Goal: Task Accomplishment & Management: Use online tool/utility

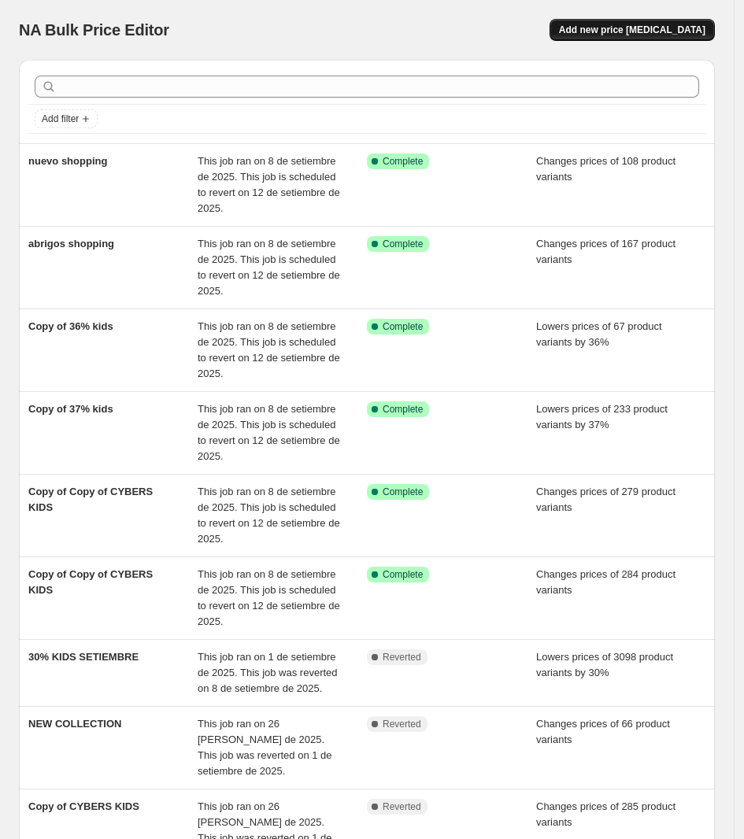
click at [632, 28] on span "Add new price [MEDICAL_DATA]" at bounding box center [632, 30] width 146 height 13
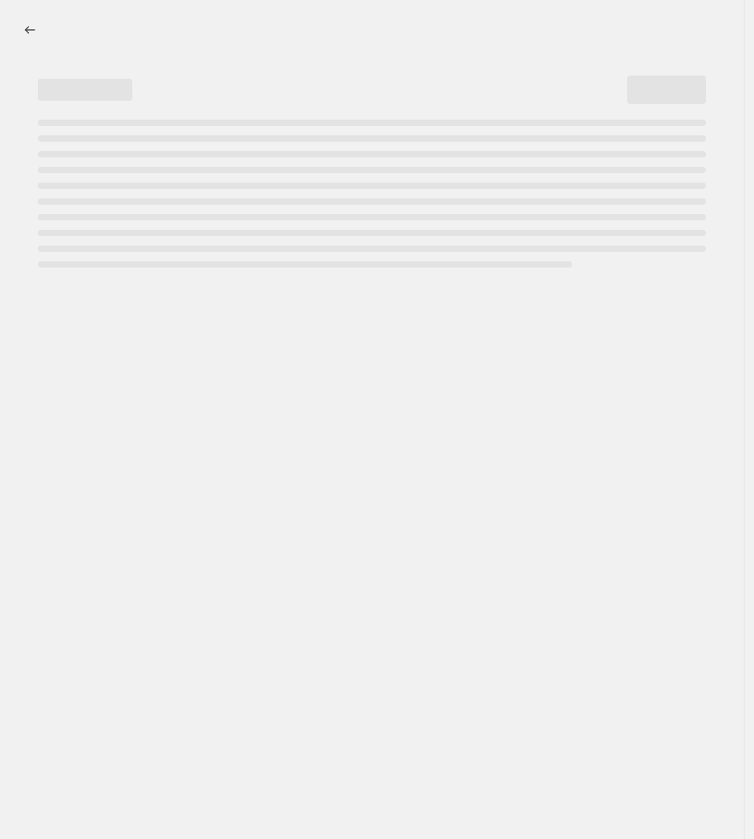
select select "percentage"
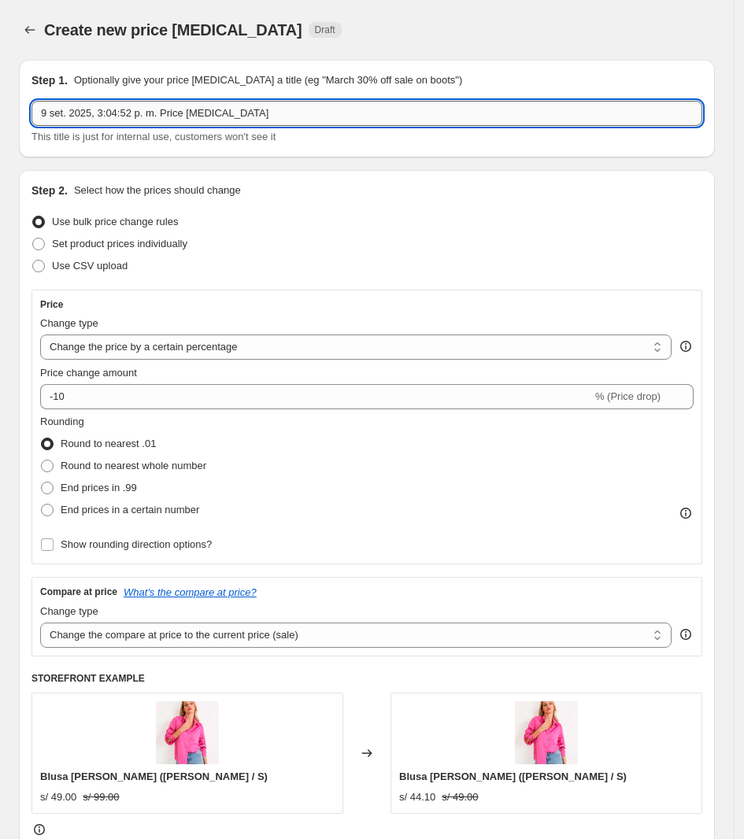
click at [148, 118] on input "9 set. 2025, 3:04:52 p. m. Price [MEDICAL_DATA]" at bounding box center [367, 113] width 671 height 25
click at [150, 117] on input "9 set. 2025, 3:04:52 p. m. Price [MEDICAL_DATA]" at bounding box center [367, 113] width 671 height 25
type input "nuevo shopping 2"
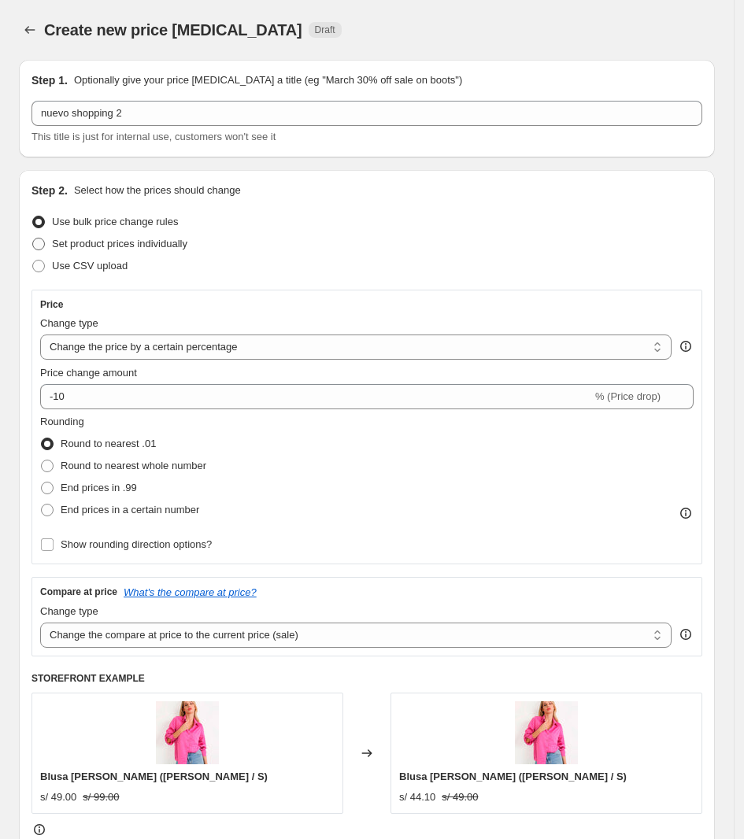
click at [128, 241] on span "Set product prices individually" at bounding box center [119, 244] width 135 height 12
click at [33, 239] on input "Set product prices individually" at bounding box center [32, 238] width 1 height 1
radio input "true"
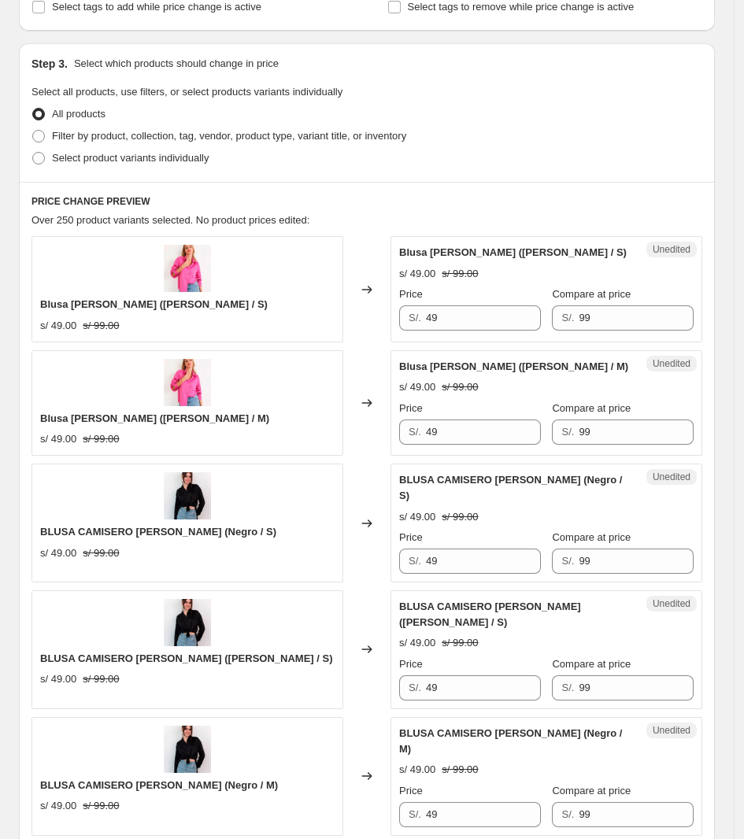
scroll to position [295, 0]
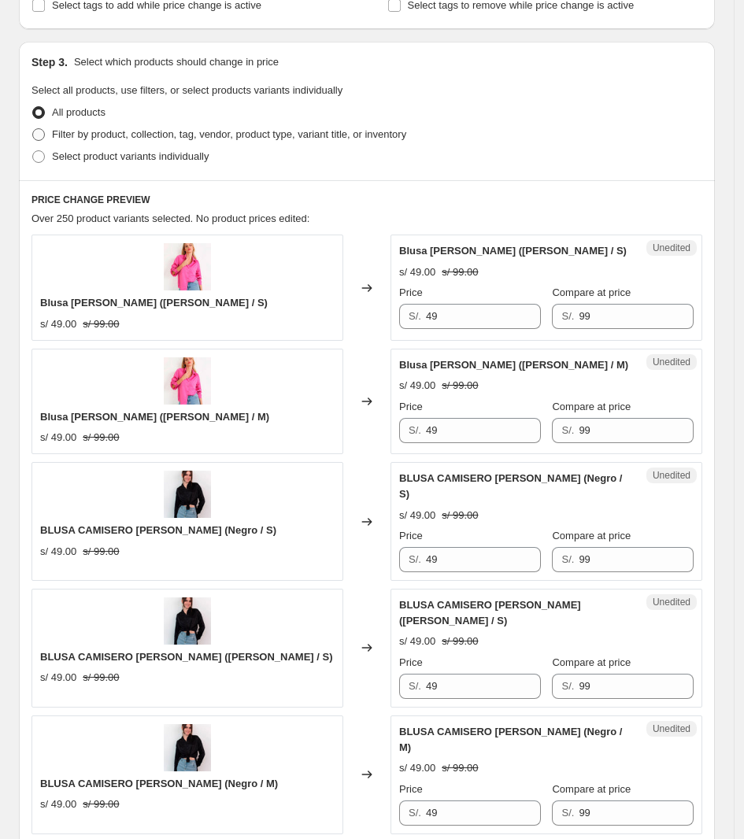
click at [166, 132] on span "Filter by product, collection, tag, vendor, product type, variant title, or inv…" at bounding box center [229, 134] width 354 height 12
click at [33, 129] on input "Filter by product, collection, tag, vendor, product type, variant title, or inv…" at bounding box center [32, 128] width 1 height 1
radio input "true"
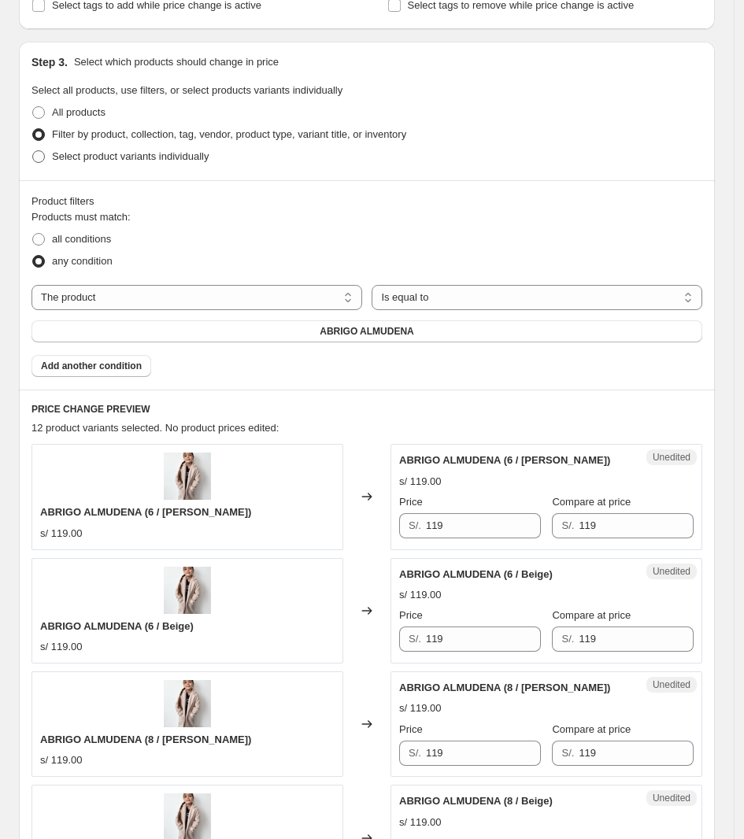
click at [139, 153] on span "Select product variants individually" at bounding box center [130, 156] width 157 height 12
click at [33, 151] on input "Select product variants individually" at bounding box center [32, 150] width 1 height 1
radio input "true"
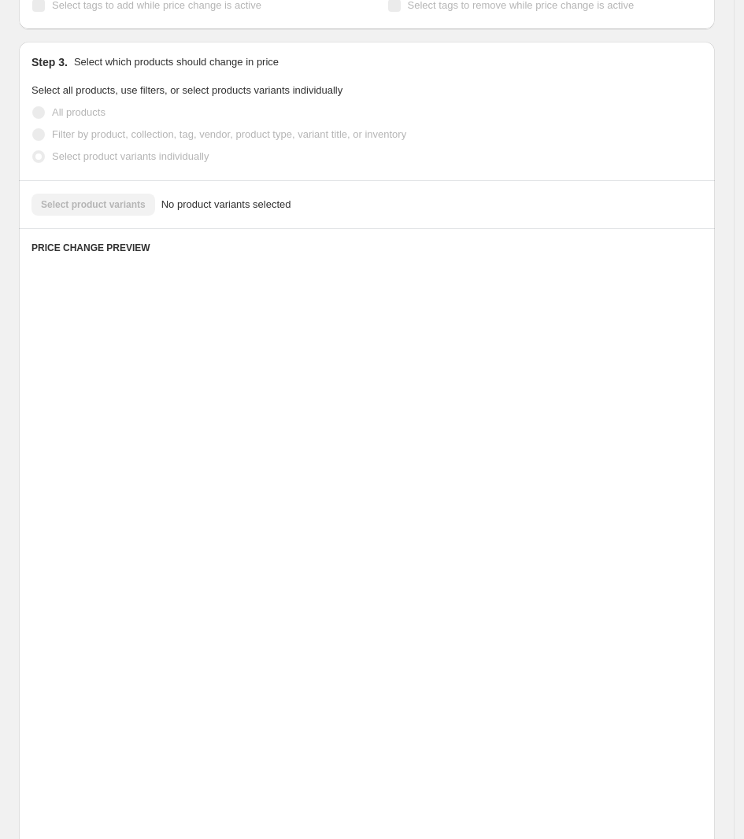
scroll to position [20, 0]
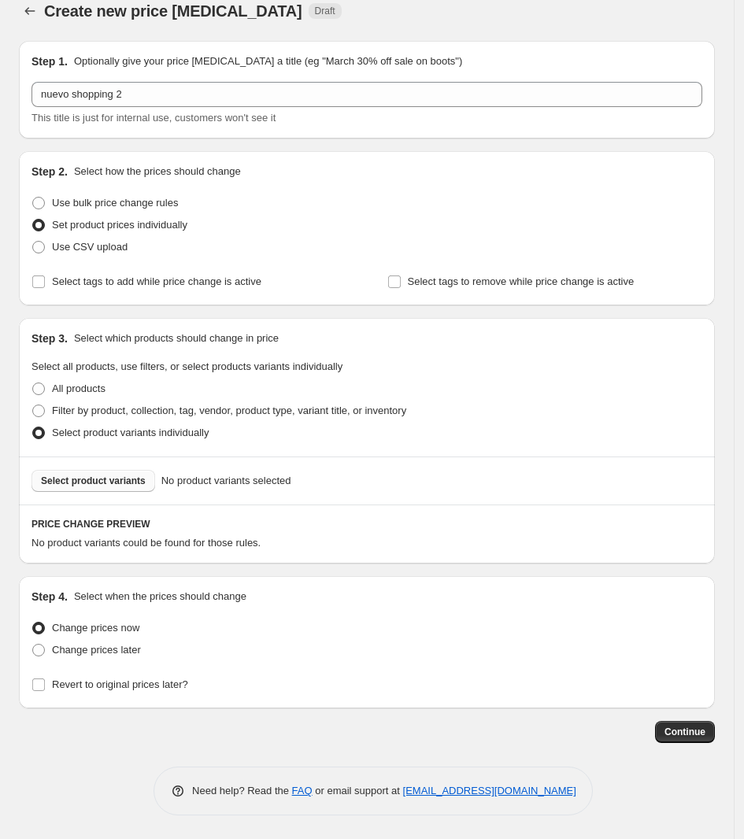
click at [109, 480] on span "Select product variants" at bounding box center [93, 481] width 105 height 13
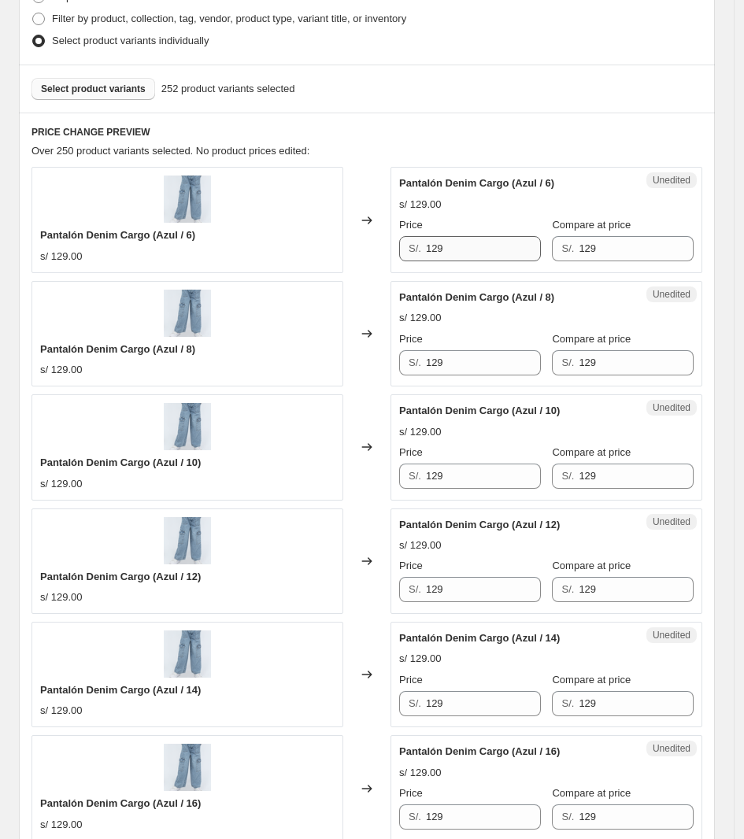
scroll to position [413, 0]
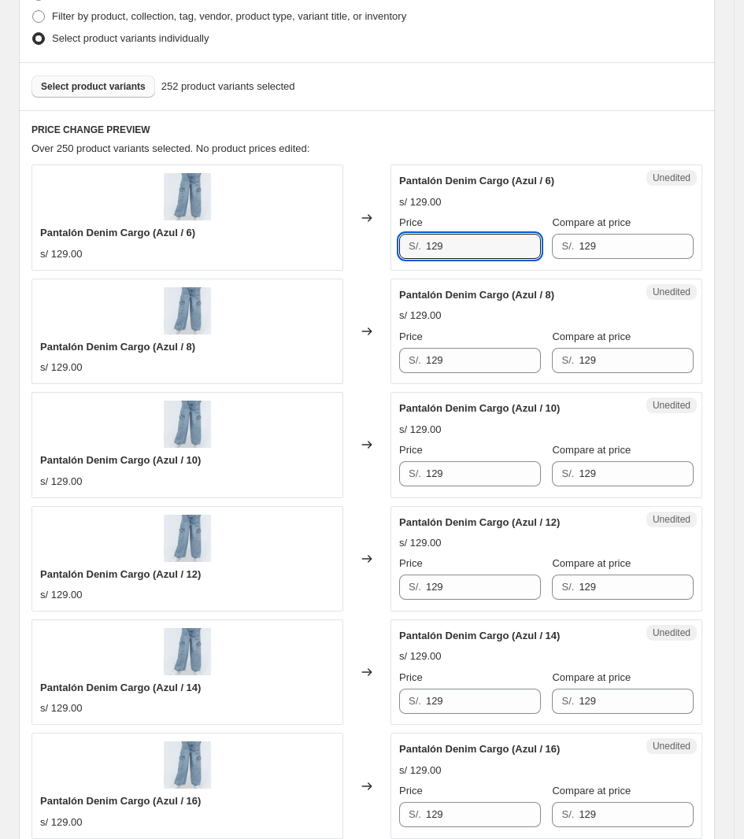
drag, startPoint x: 478, startPoint y: 250, endPoint x: 374, endPoint y: 266, distance: 105.1
click at [374, 266] on div "Pantalón Denim Cargo (Azul / 6) s/ 129.00 Changed to Unedited Pantalón Denim Ca…" at bounding box center [367, 218] width 671 height 106
type input "79"
drag, startPoint x: 309, startPoint y: 371, endPoint x: 280, endPoint y: 374, distance: 28.5
click at [280, 374] on div "Pantalón Denim Cargo (Azul / 8) s/ 129.00 Changed to Unedited Pantalón Denim Ca…" at bounding box center [367, 332] width 671 height 106
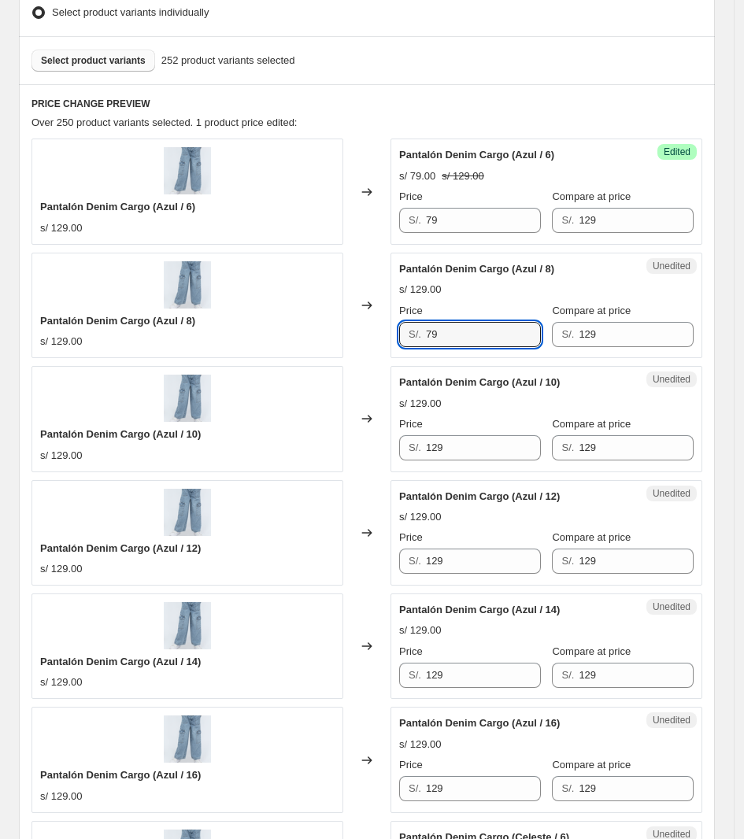
scroll to position [610, 0]
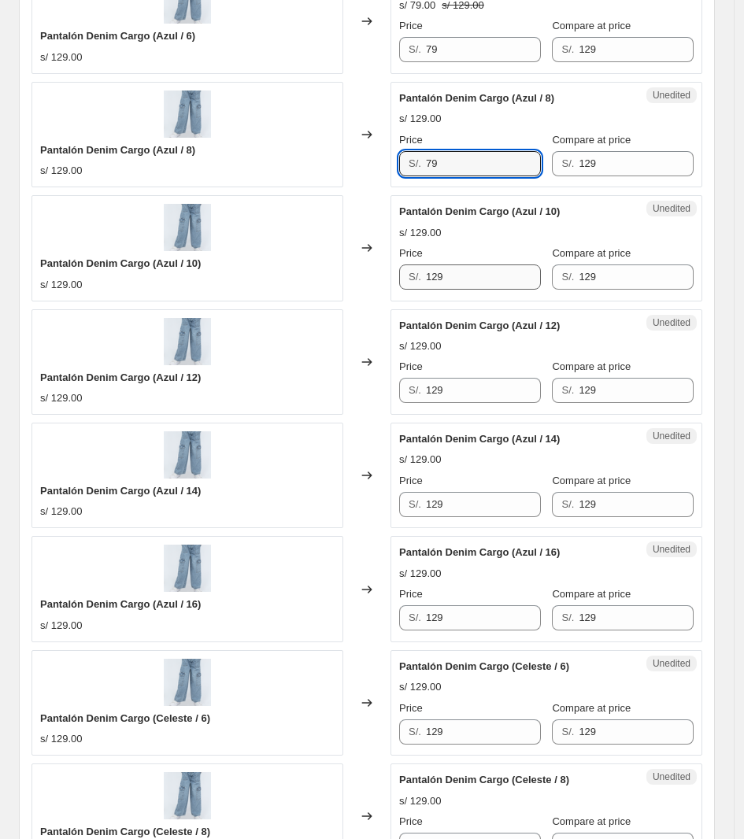
type input "79"
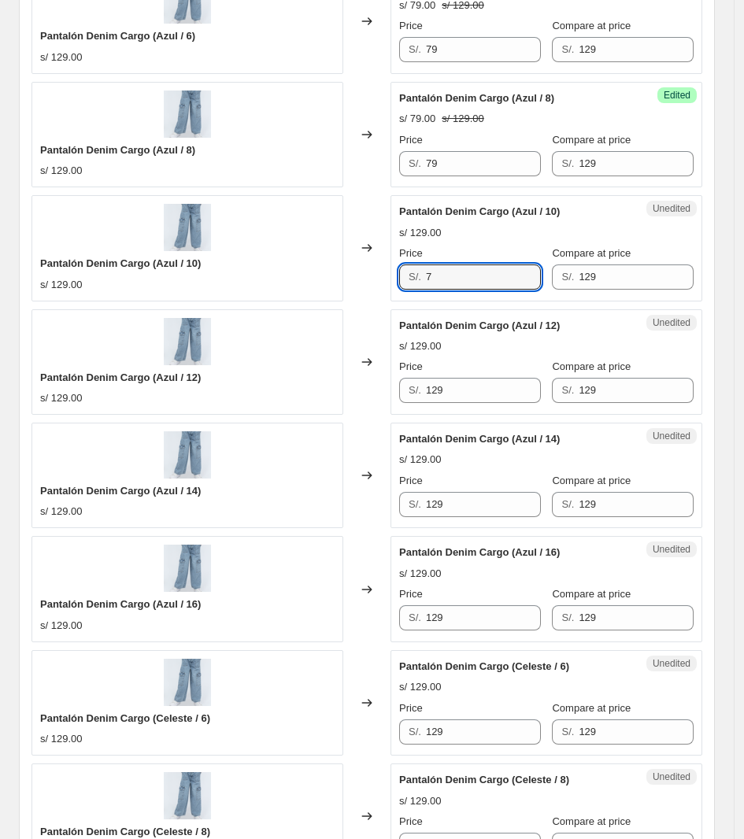
drag, startPoint x: 461, startPoint y: 277, endPoint x: 325, endPoint y: 270, distance: 136.4
click at [332, 272] on div "Pantalón Denim Cargo (Azul / 10) s/ 129.00 Changed to Unedited Pantalón Denim C…" at bounding box center [367, 248] width 671 height 106
drag, startPoint x: 453, startPoint y: 287, endPoint x: 392, endPoint y: 291, distance: 60.7
click at [398, 289] on div "Unedited Pantalón Denim Cargo (Azul / 10) s/ 129.00 Price S/. 9 Compare at pric…" at bounding box center [547, 248] width 312 height 106
type input "79"
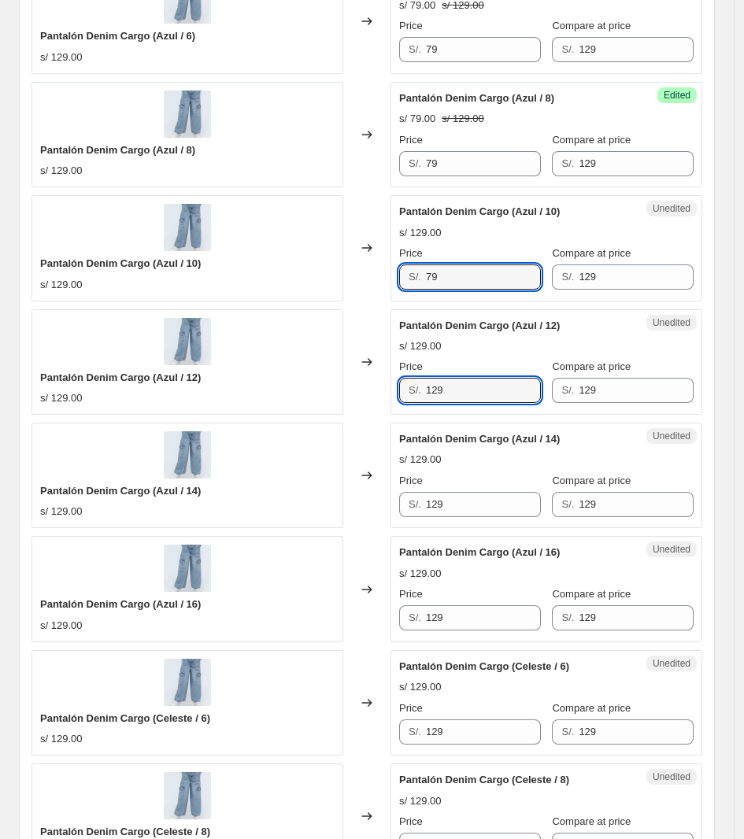
drag, startPoint x: 477, startPoint y: 389, endPoint x: 372, endPoint y: 398, distance: 105.9
click at [374, 398] on div "Pantalón Denim Cargo (Azul / 12) s/ 129.00 Changed to Unedited Pantalón Denim C…" at bounding box center [367, 362] width 671 height 106
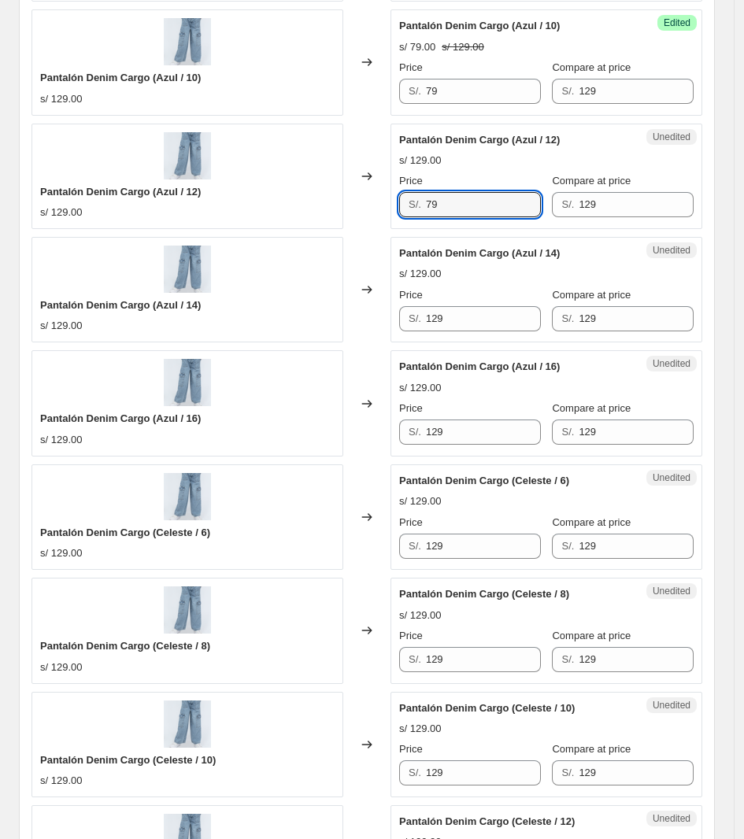
scroll to position [807, 0]
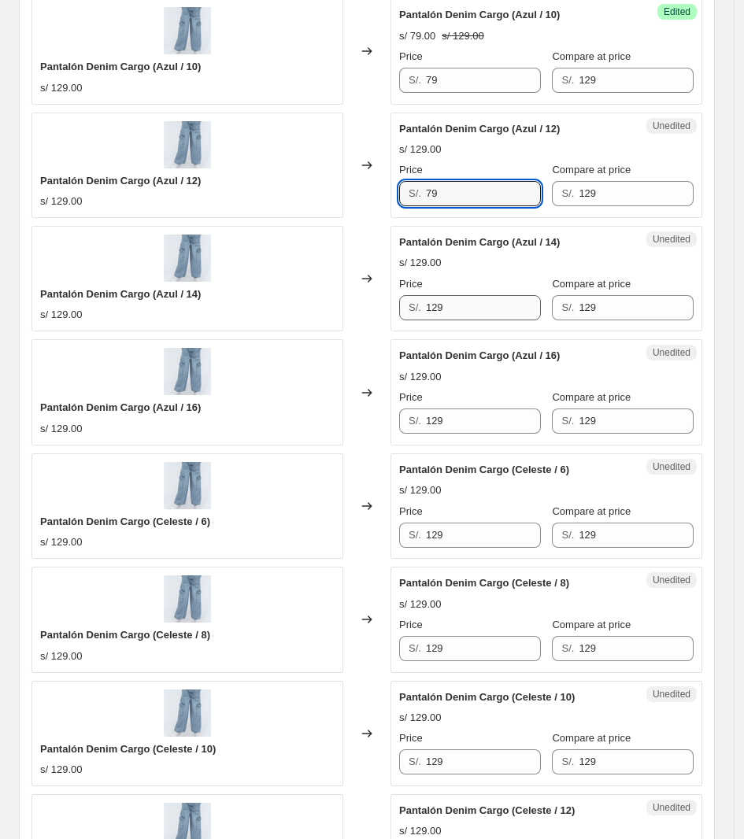
type input "79"
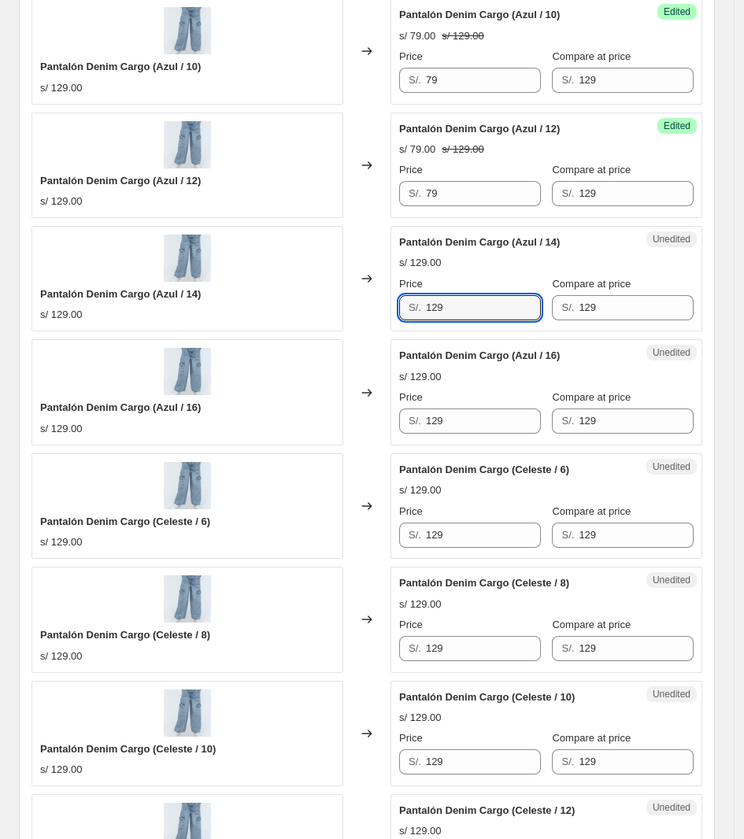
drag, startPoint x: 489, startPoint y: 308, endPoint x: 407, endPoint y: 320, distance: 82.7
click at [410, 320] on div "S/. 129" at bounding box center [470, 307] width 142 height 25
type input "79"
click at [467, 411] on input "129" at bounding box center [483, 421] width 115 height 25
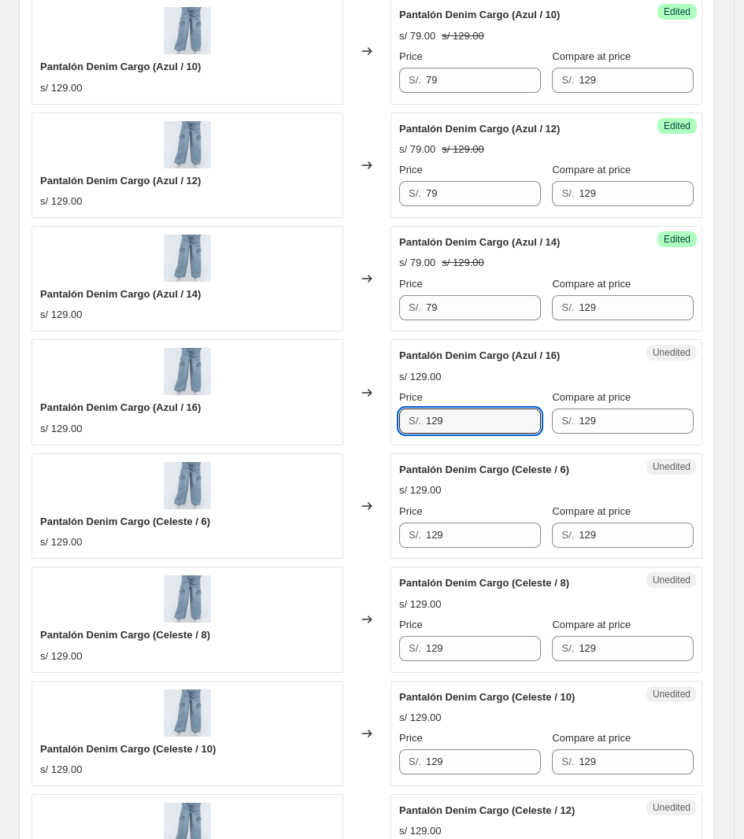
drag, startPoint x: 356, startPoint y: 425, endPoint x: 347, endPoint y: 422, distance: 9.2
click at [350, 425] on div "Pantalón Denim Cargo (Azul / 16) s/ 129.00 Changed to Unedited Pantalón Denim C…" at bounding box center [367, 392] width 671 height 106
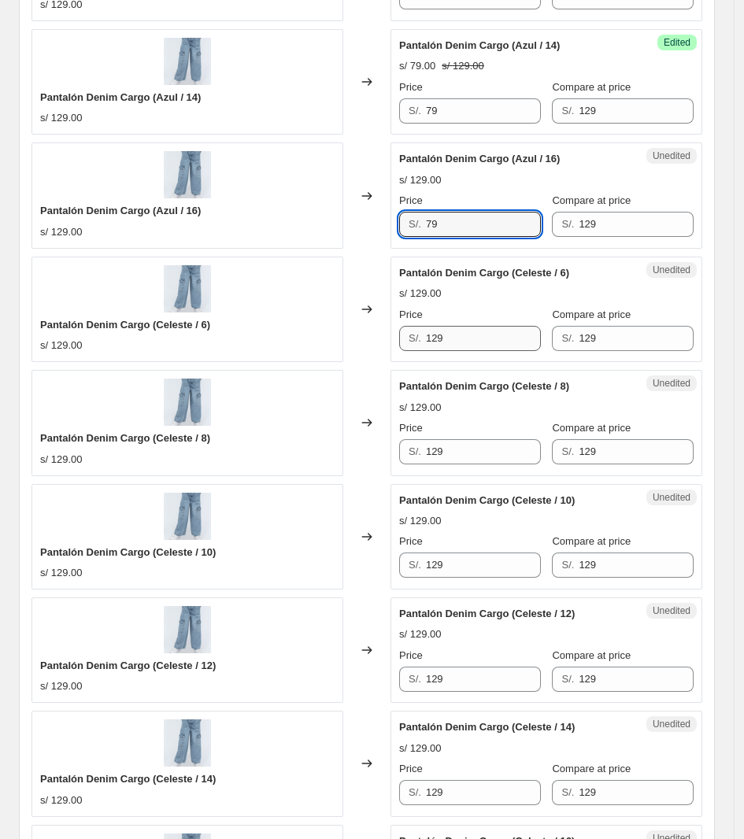
type input "79"
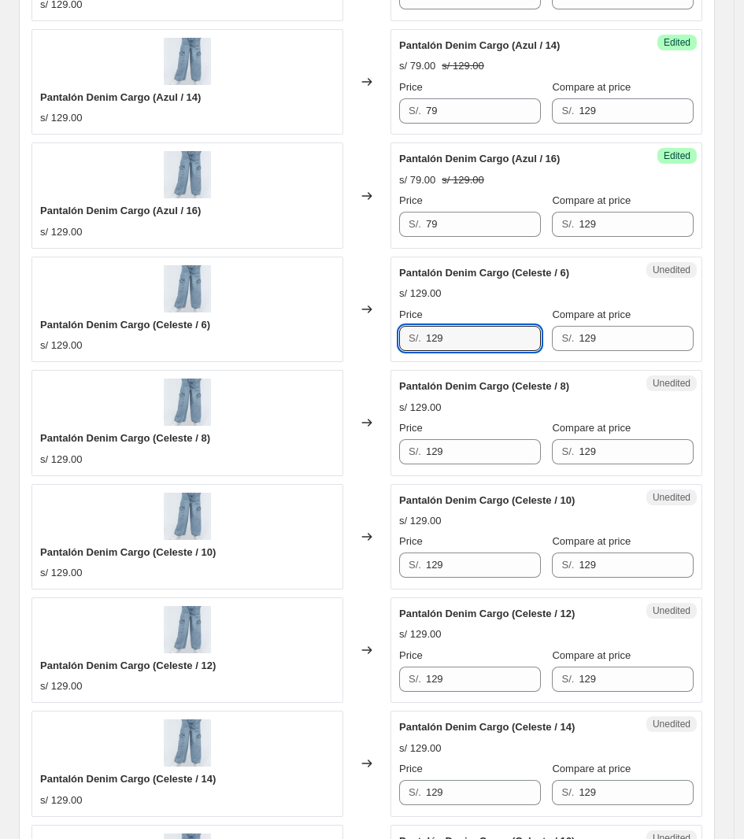
drag, startPoint x: 481, startPoint y: 338, endPoint x: 300, endPoint y: 354, distance: 181.8
click at [305, 360] on div "Pantalón Denim Cargo (Celeste / 6) s/ 129.00 Changed to Unedited Pantalón Denim…" at bounding box center [367, 310] width 671 height 106
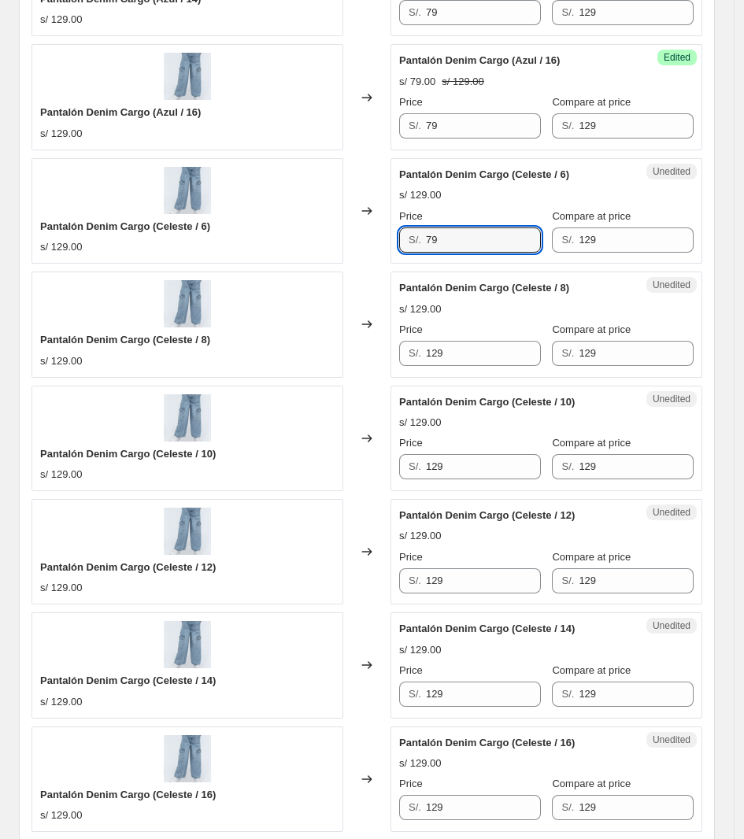
type input "79"
drag, startPoint x: 363, startPoint y: 368, endPoint x: 327, endPoint y: 363, distance: 36.5
click at [332, 368] on div "Pantalón Denim Cargo (Celeste / 8) s/ 129.00 Changed to Unedited Pantalón Denim…" at bounding box center [367, 325] width 671 height 106
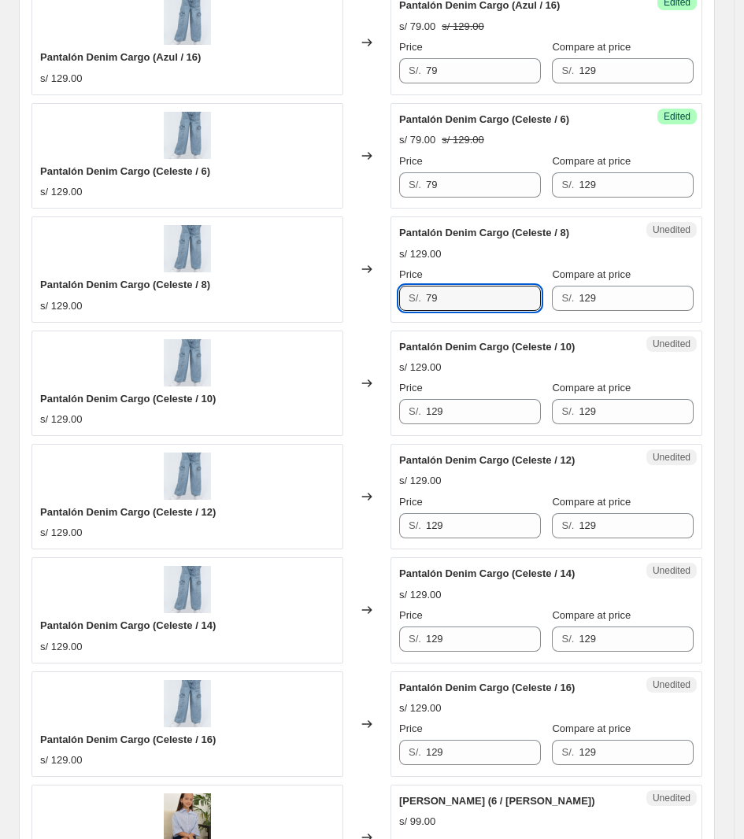
scroll to position [1201, 0]
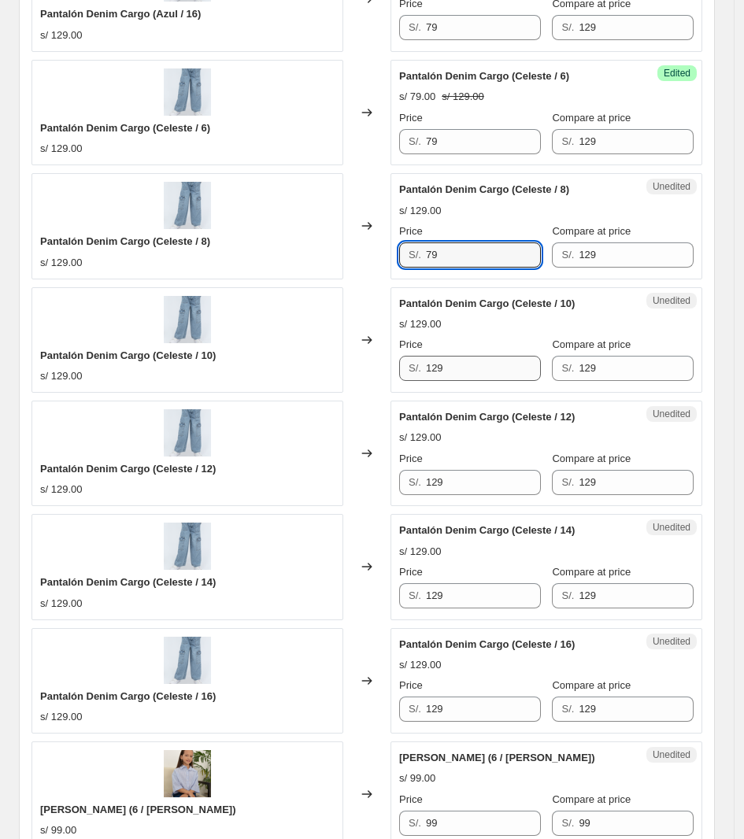
type input "79"
drag, startPoint x: 488, startPoint y: 375, endPoint x: 325, endPoint y: 362, distance: 163.5
click at [350, 371] on div "Pantalón Denim Cargo (Celeste / 10) s/ 129.00 Changed to Unedited Pantalón Deni…" at bounding box center [367, 340] width 671 height 106
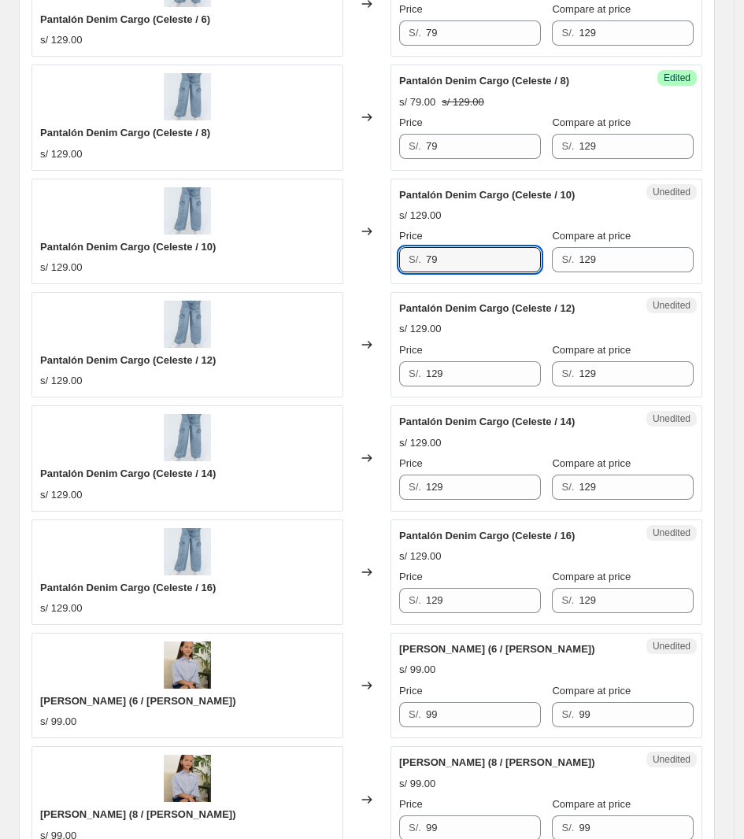
scroll to position [1398, 0]
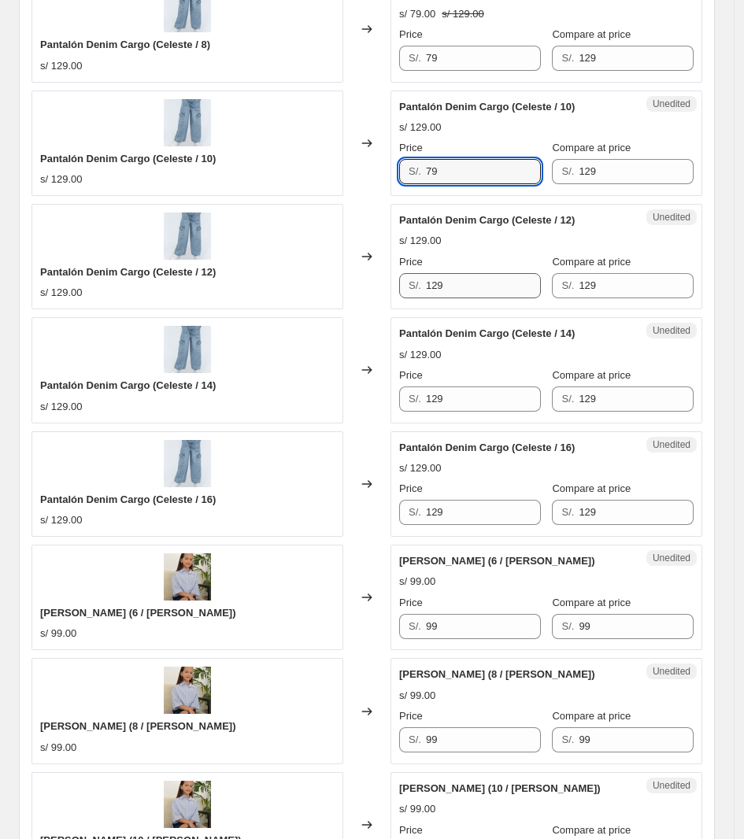
type input "79"
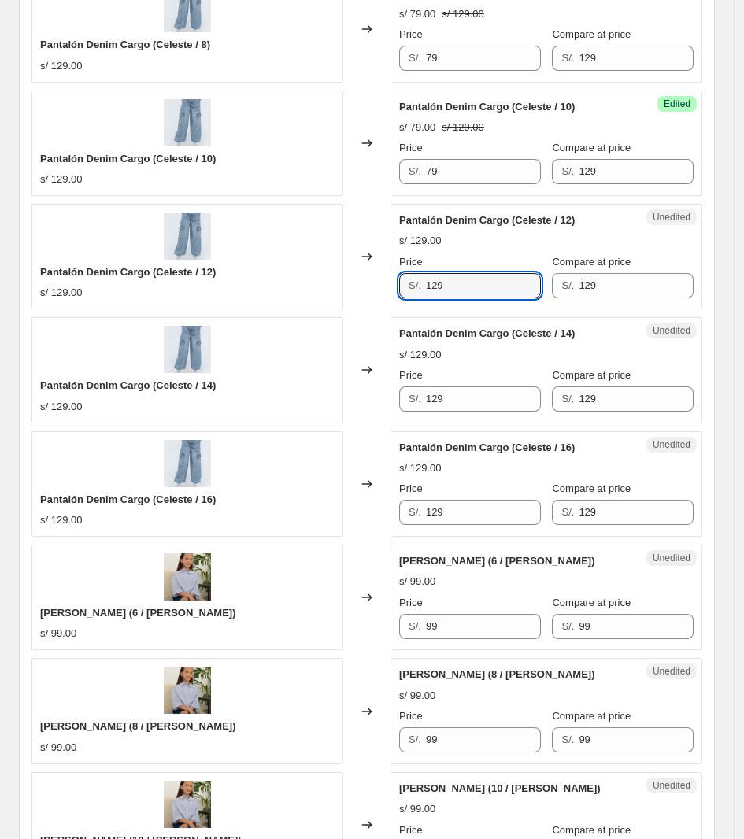
drag, startPoint x: 465, startPoint y: 290, endPoint x: 320, endPoint y: 283, distance: 145.1
click at [329, 285] on div "Pantalón Denim Cargo (Celeste / 12) s/ 129.00 Changed to Unedited Pantalón Deni…" at bounding box center [367, 257] width 671 height 106
type input "79"
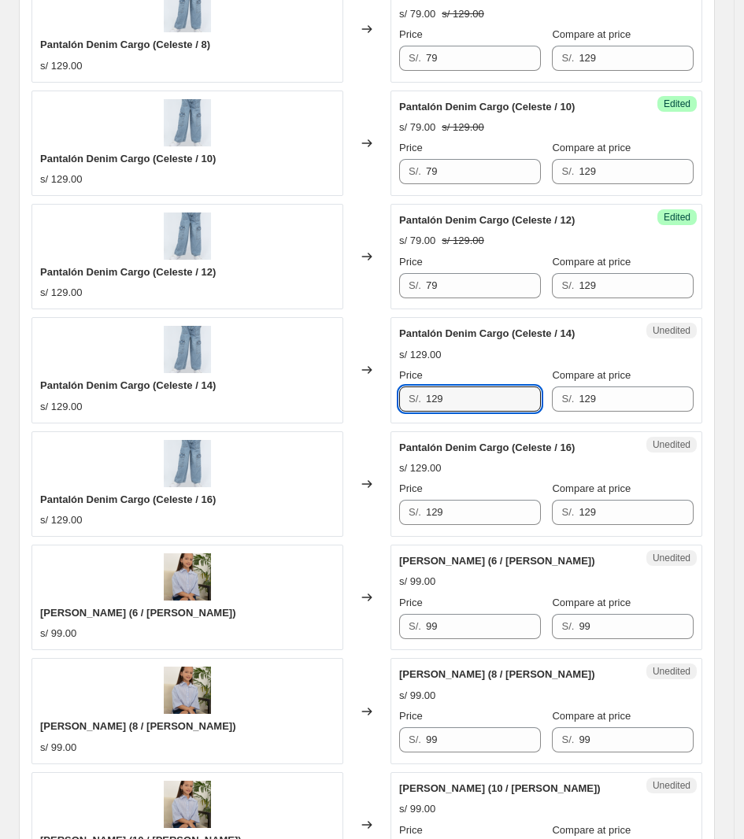
drag, startPoint x: 470, startPoint y: 398, endPoint x: 225, endPoint y: 390, distance: 245.1
click at [232, 395] on div "Pantalón Denim Cargo (Celeste / 14) s/ 129.00 Changed to Unedited Pantalón Deni…" at bounding box center [367, 370] width 671 height 106
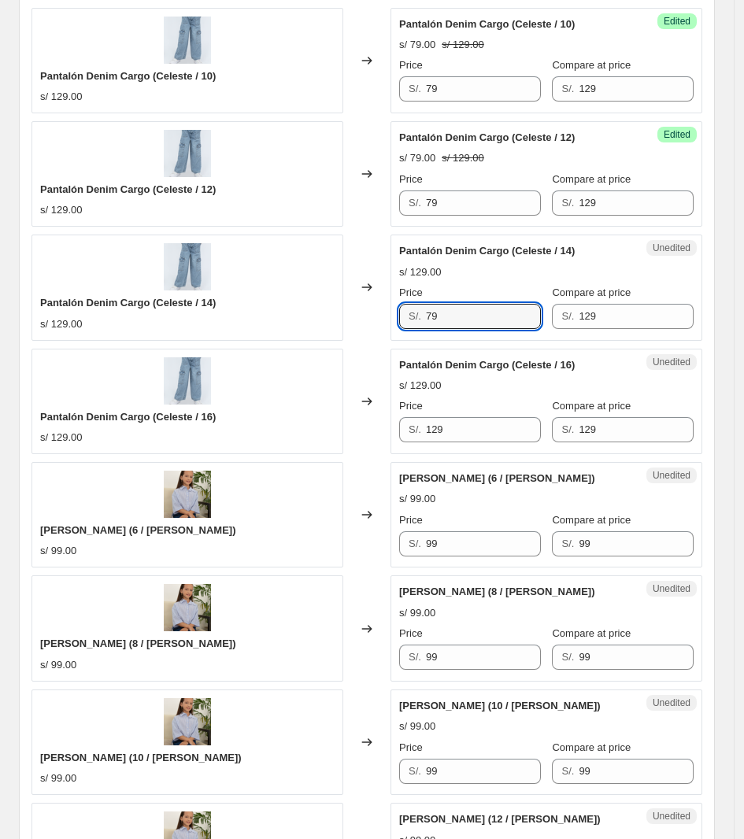
scroll to position [1595, 0]
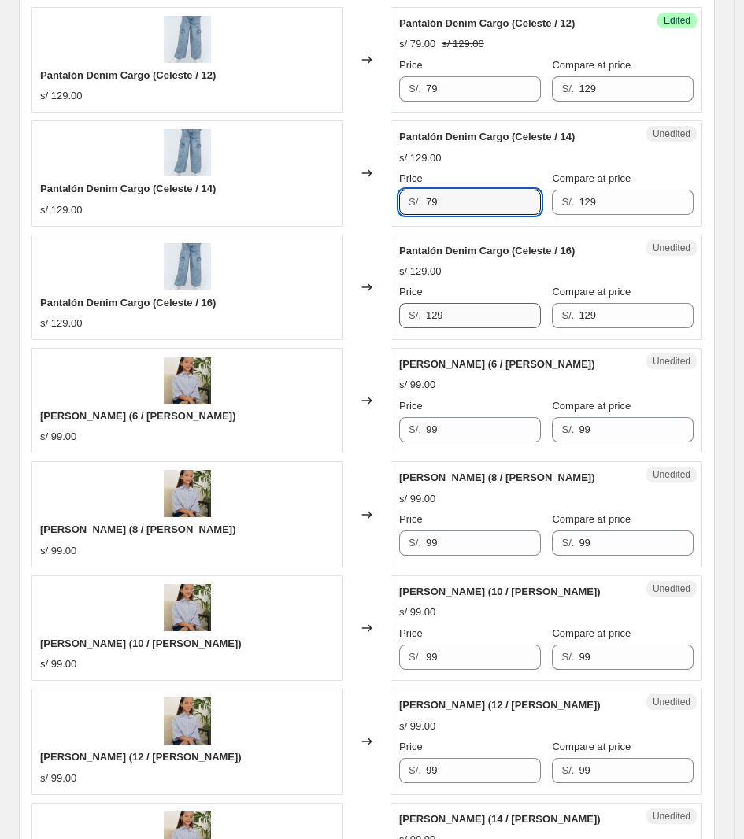
type input "79"
drag, startPoint x: 469, startPoint y: 320, endPoint x: 308, endPoint y: 333, distance: 161.2
click at [313, 335] on div "Pantalón Denim Cargo (Celeste / 16) s/ 129.00 Changed to Unedited Pantalón Deni…" at bounding box center [367, 288] width 671 height 106
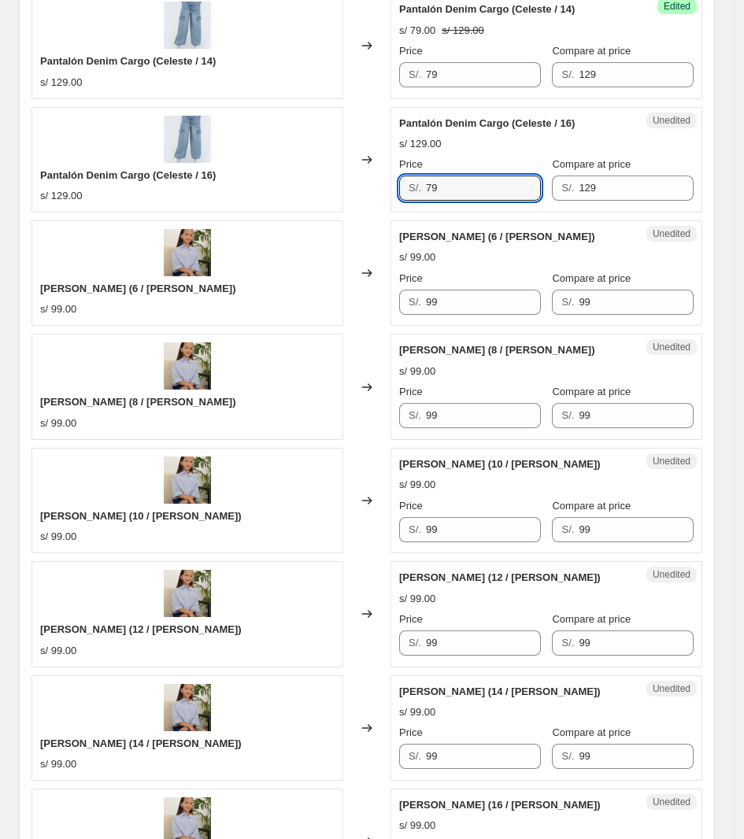
scroll to position [1792, 0]
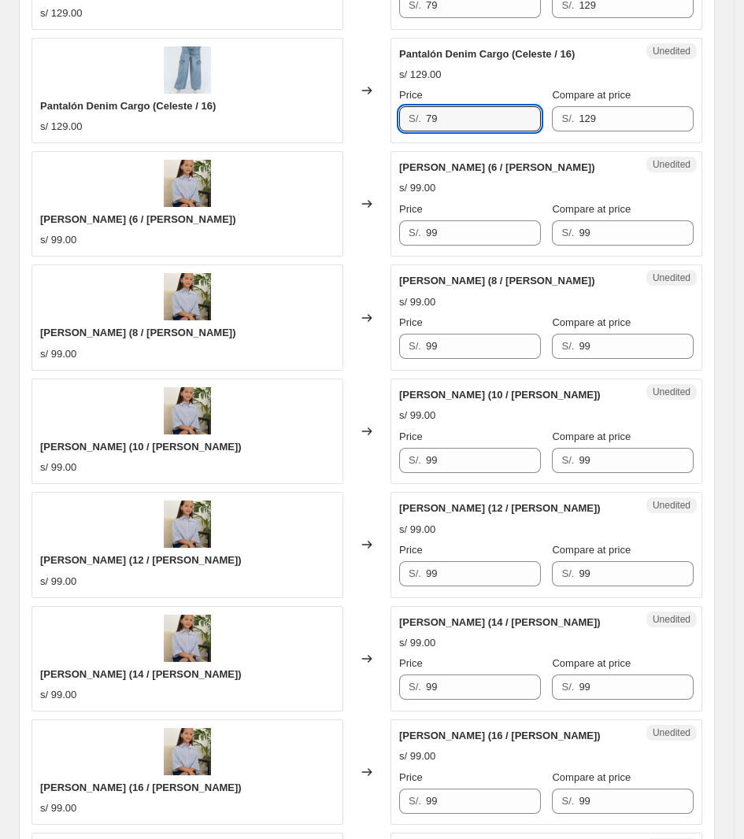
type input "79"
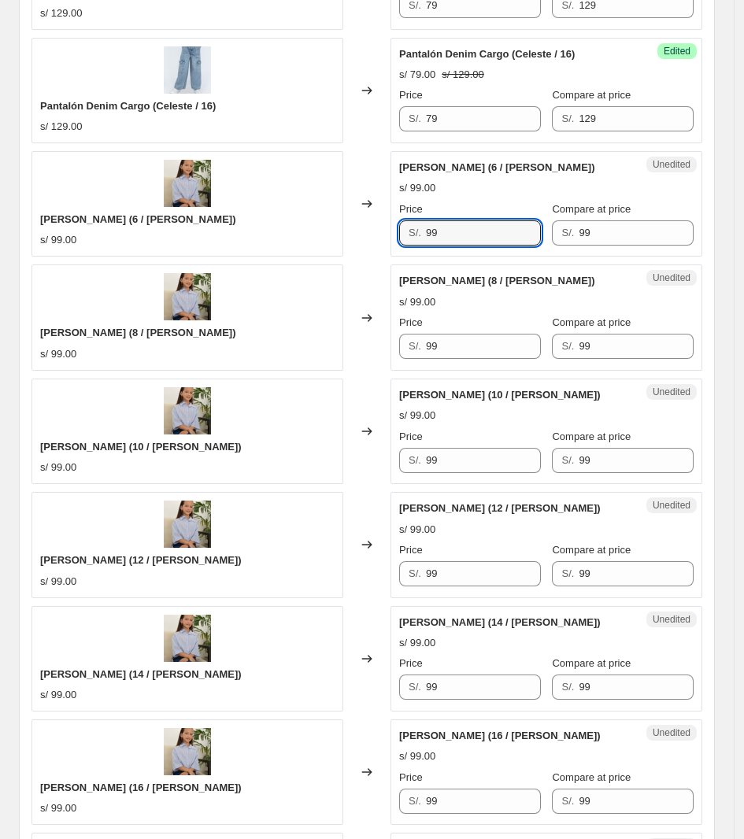
drag, startPoint x: 489, startPoint y: 239, endPoint x: 399, endPoint y: 240, distance: 89.8
click at [400, 240] on div "Unedited [PERSON_NAME] (6 / [PERSON_NAME]) s/ 99.00 Price S/. 99 Compare at pri…" at bounding box center [547, 204] width 312 height 106
type input "59"
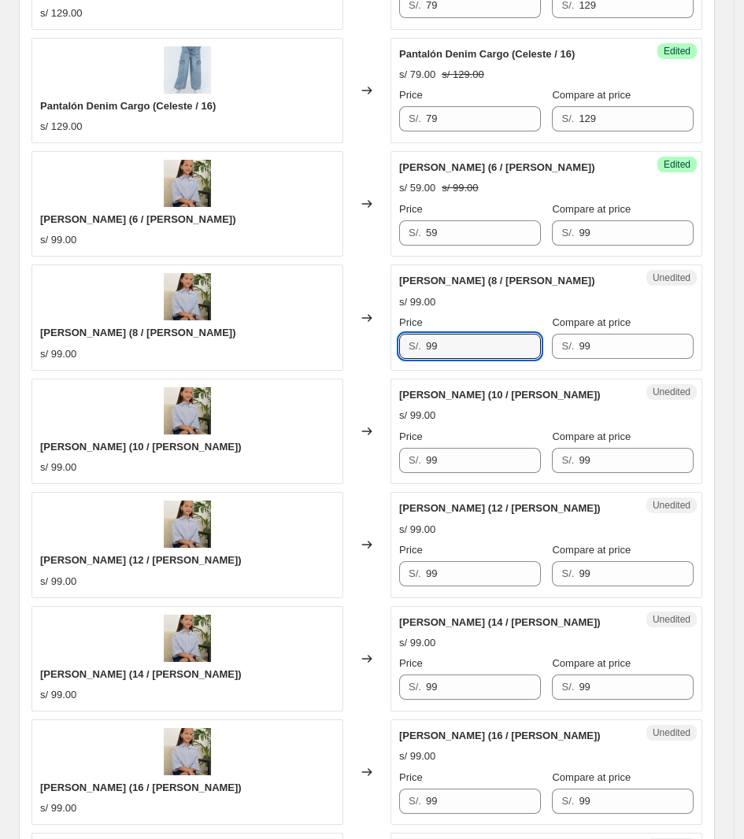
drag, startPoint x: 467, startPoint y: 354, endPoint x: 375, endPoint y: 353, distance: 92.2
click at [378, 354] on div "[PERSON_NAME] (8 / [PERSON_NAME]) s/ 99.00 Changed to Unedited [PERSON_NAME] (8…" at bounding box center [367, 318] width 671 height 106
type input "59"
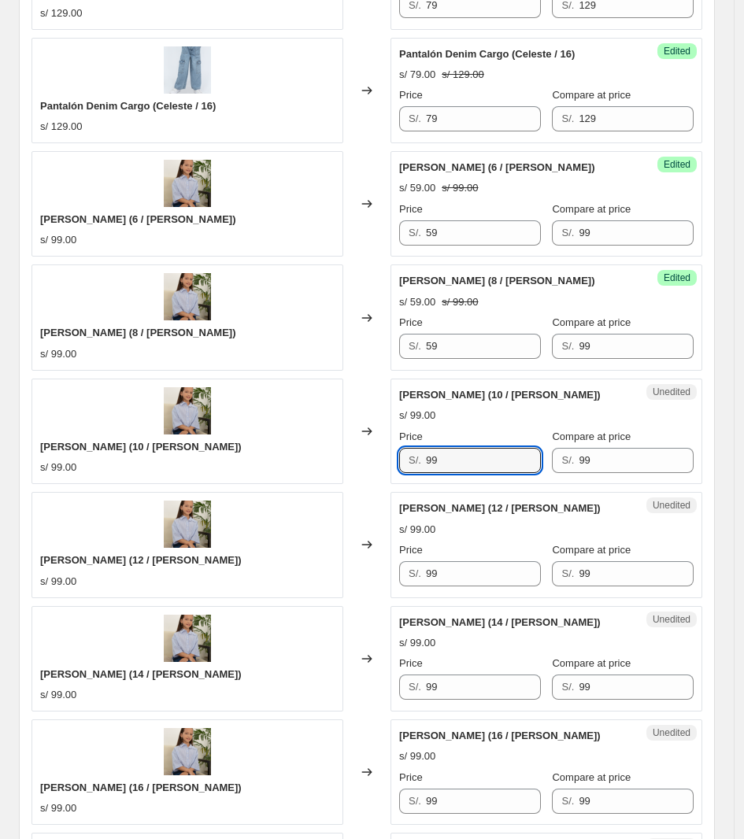
drag, startPoint x: 466, startPoint y: 459, endPoint x: 329, endPoint y: 457, distance: 137.0
click at [329, 457] on div "[PERSON_NAME] (10 / [PERSON_NAME]) s/ 99.00 Changed to Unedited [PERSON_NAME] (…" at bounding box center [367, 432] width 671 height 106
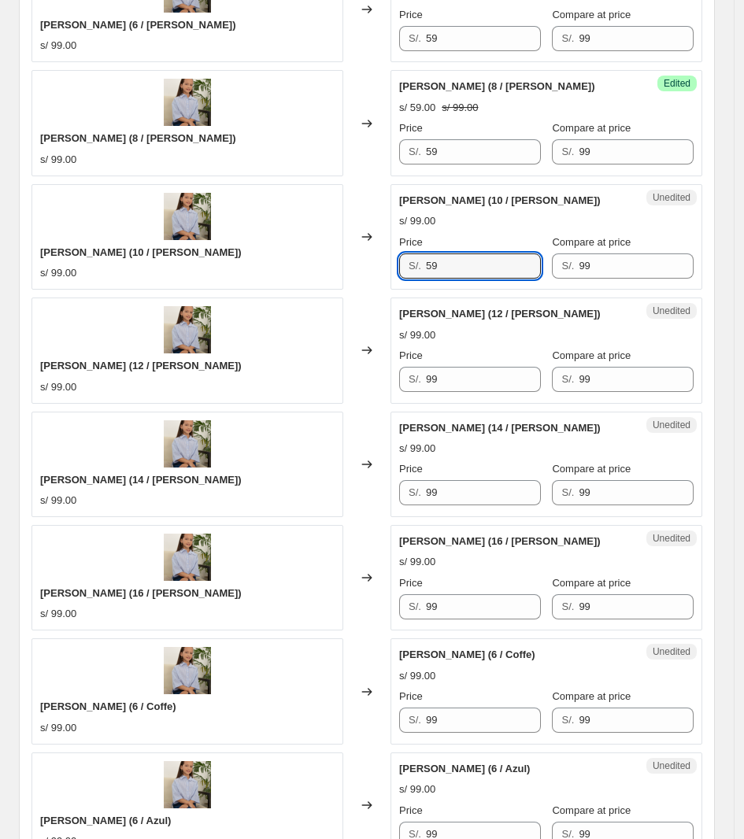
scroll to position [1988, 0]
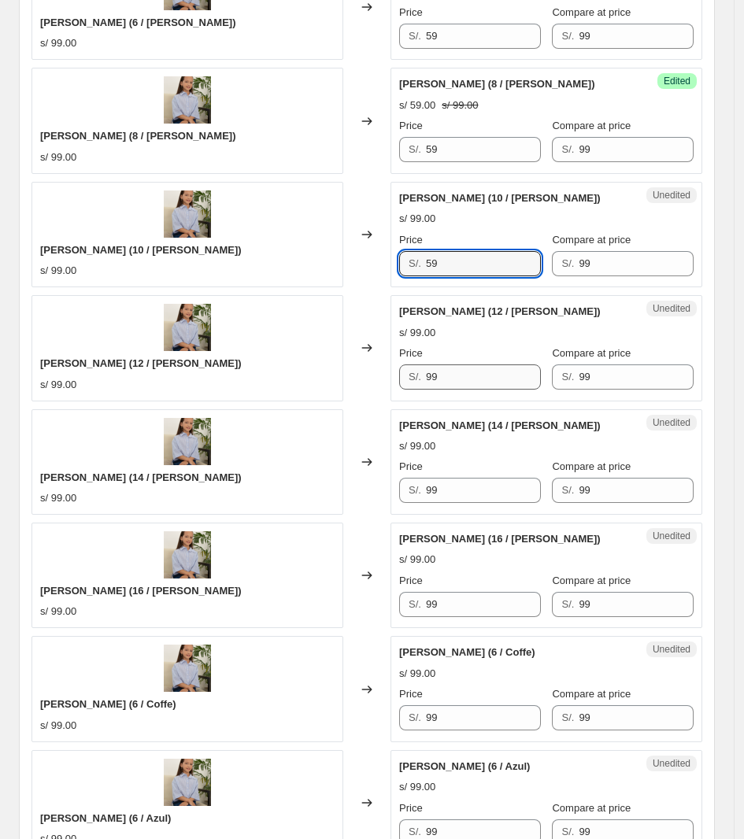
type input "59"
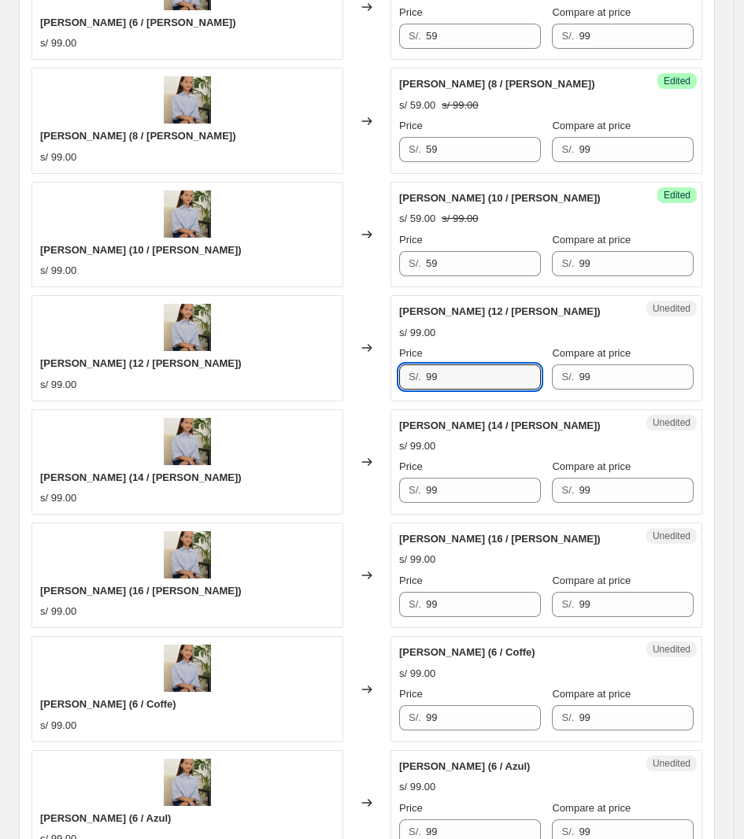
drag, startPoint x: 439, startPoint y: 387, endPoint x: 343, endPoint y: 402, distance: 97.2
click at [343, 401] on div "[PERSON_NAME] (12 / [PERSON_NAME]) s/ 99.00 Changed to Unedited [PERSON_NAME] (…" at bounding box center [367, 348] width 671 height 106
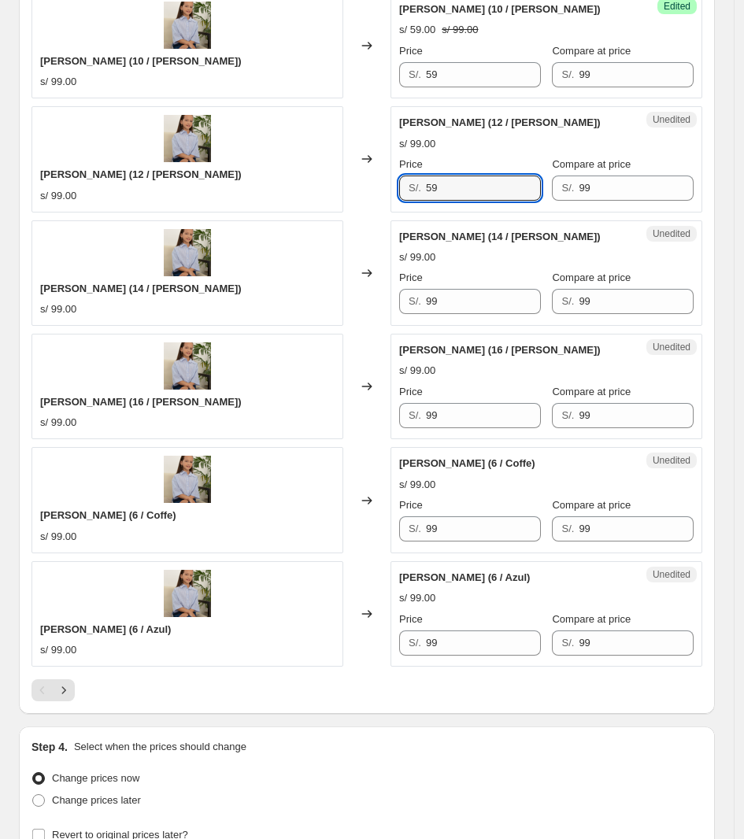
scroll to position [2185, 0]
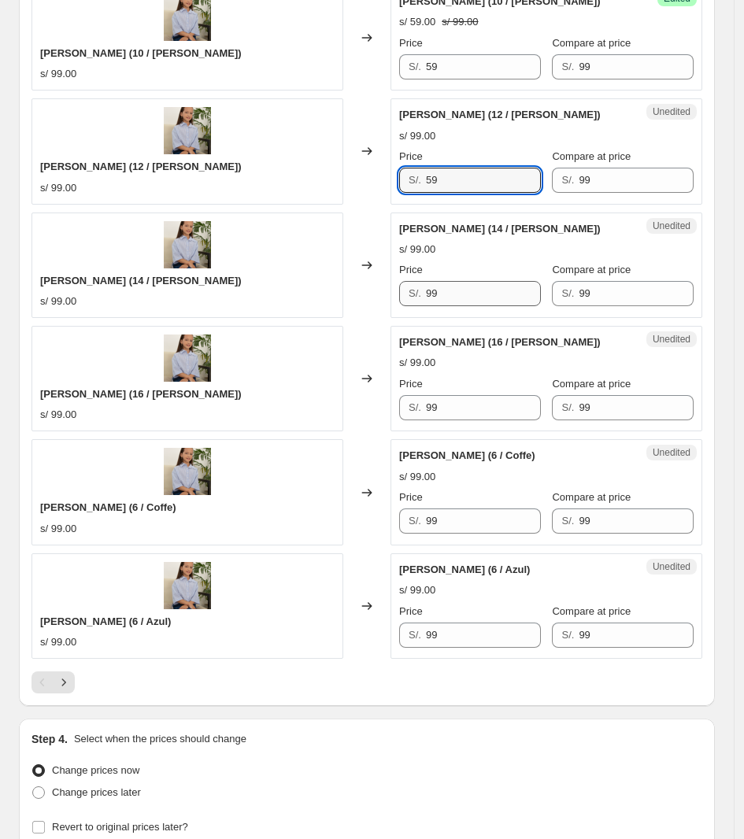
type input "59"
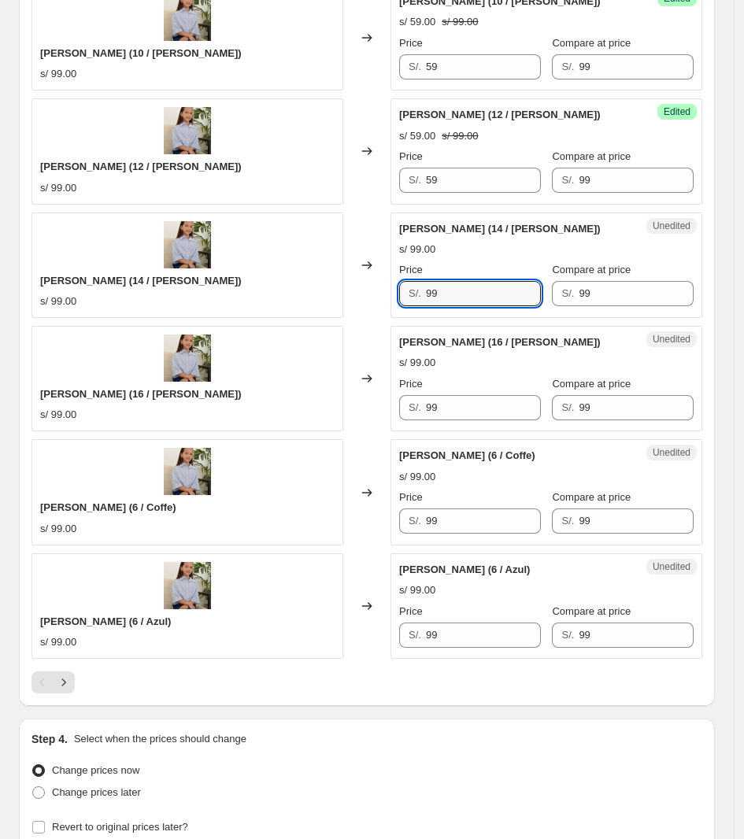
drag, startPoint x: 466, startPoint y: 303, endPoint x: 395, endPoint y: 302, distance: 70.9
click at [395, 302] on div "Unedited [PERSON_NAME] (14 / [PERSON_NAME]) s/ 99.00 Price S/. 99 Compare at pr…" at bounding box center [547, 266] width 312 height 106
type input "59"
drag, startPoint x: 478, startPoint y: 437, endPoint x: 461, endPoint y: 406, distance: 35.6
click at [470, 427] on div "Unedited [PERSON_NAME] (16 / [PERSON_NAME]) s/ 99.00 Price S/. 99 Compare at pr…" at bounding box center [547, 379] width 312 height 106
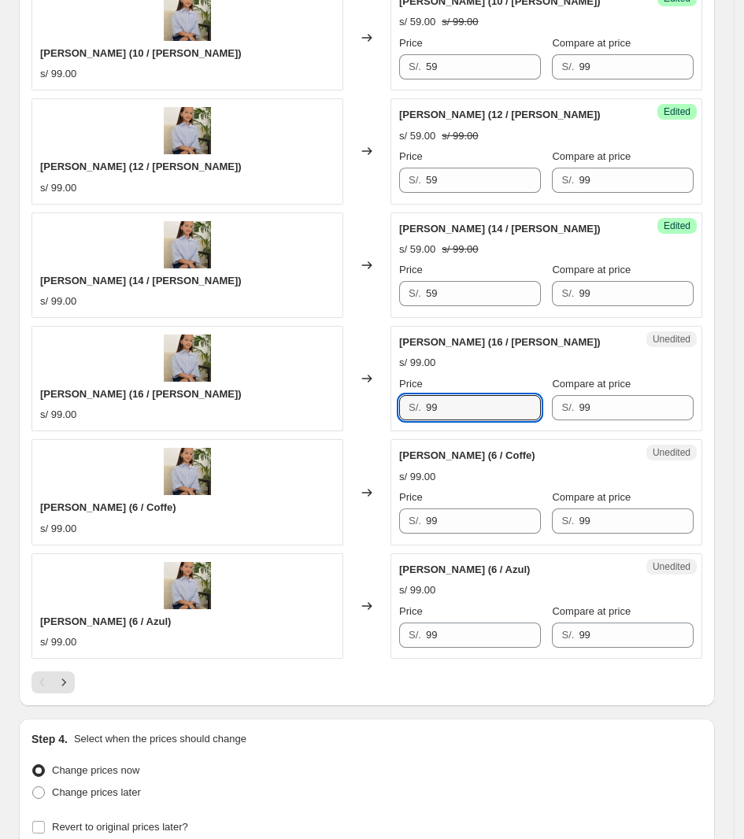
drag, startPoint x: 461, startPoint y: 406, endPoint x: 270, endPoint y: 410, distance: 191.4
click at [272, 411] on div "[PERSON_NAME] (16 / [PERSON_NAME]) s/ 99.00 Changed to Unedited [PERSON_NAME] (…" at bounding box center [367, 379] width 671 height 106
type input "59"
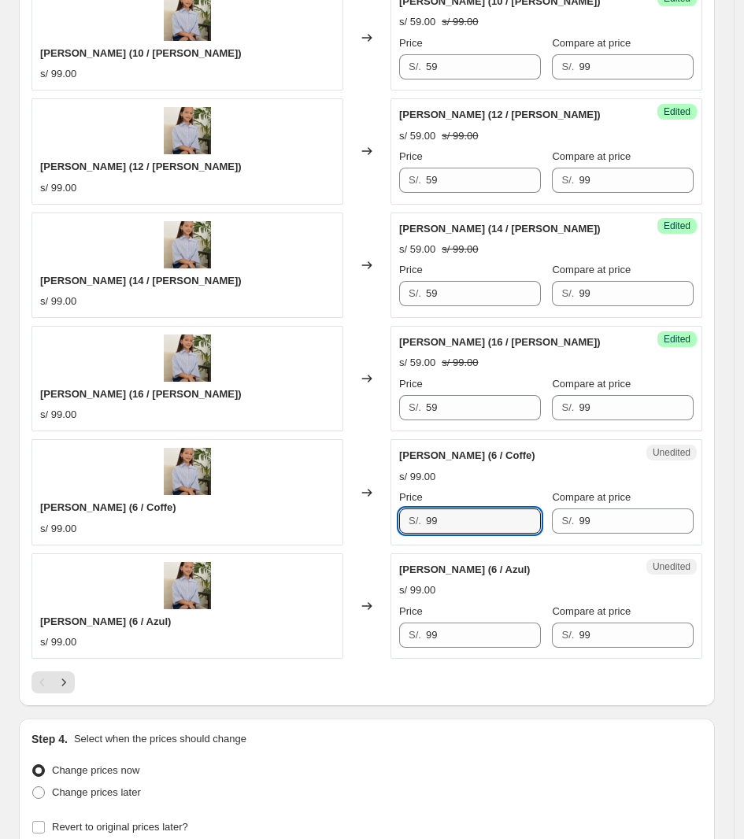
drag, startPoint x: 465, startPoint y: 532, endPoint x: 366, endPoint y: 527, distance: 99.3
click at [370, 530] on div "[PERSON_NAME] (6 / Coffe) s/ 99.00 Changed to Unedited [PERSON_NAME] (6 / Coffe…" at bounding box center [367, 492] width 671 height 106
type input "59"
drag, startPoint x: 463, startPoint y: 650, endPoint x: 321, endPoint y: 644, distance: 141.9
click at [323, 643] on div "[PERSON_NAME] (6 / Azul) s/ 99.00 Changed to Unedited [PERSON_NAME] (6 / Azul) …" at bounding box center [367, 607] width 671 height 106
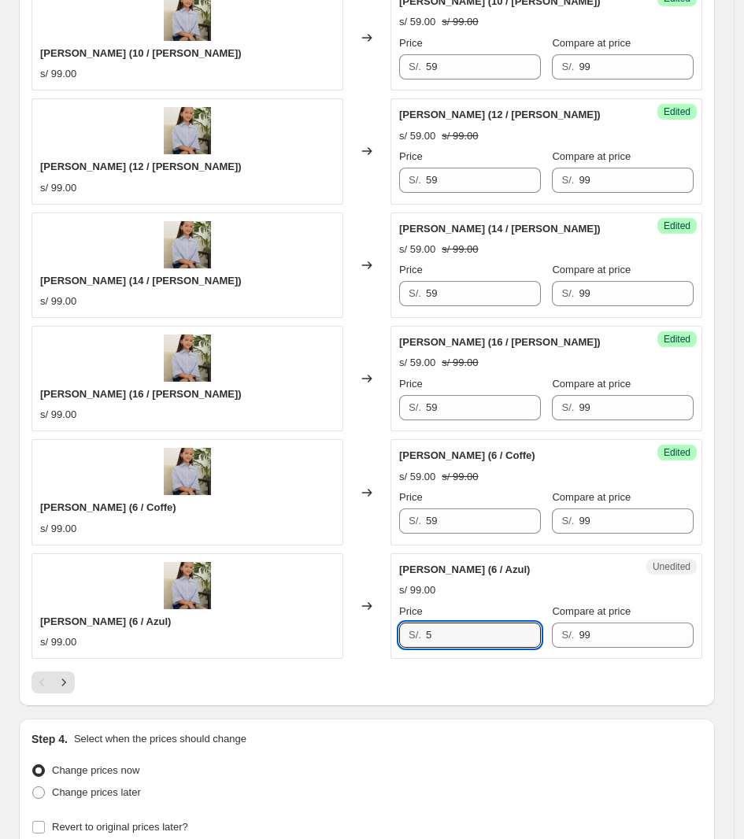
type input "59"
click at [65, 691] on icon "Next" at bounding box center [64, 683] width 16 height 16
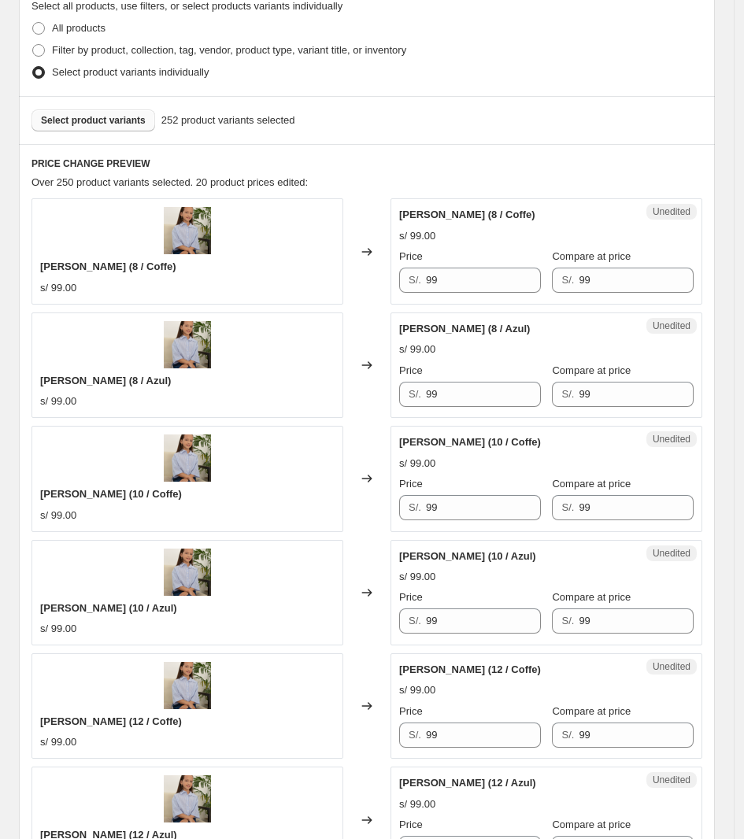
scroll to position [315, 0]
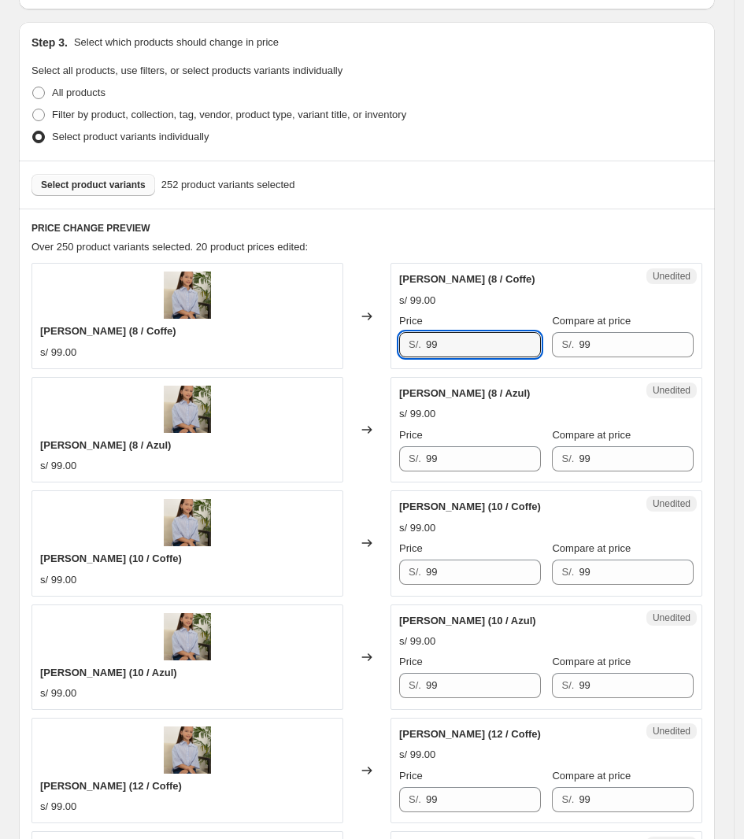
drag, startPoint x: 494, startPoint y: 350, endPoint x: 363, endPoint y: 354, distance: 130.8
click at [364, 353] on div "[PERSON_NAME] (8 / Coffe) s/ 99.00 Changed to Unedited [PERSON_NAME] (8 / Coffe…" at bounding box center [367, 316] width 671 height 106
type input "59"
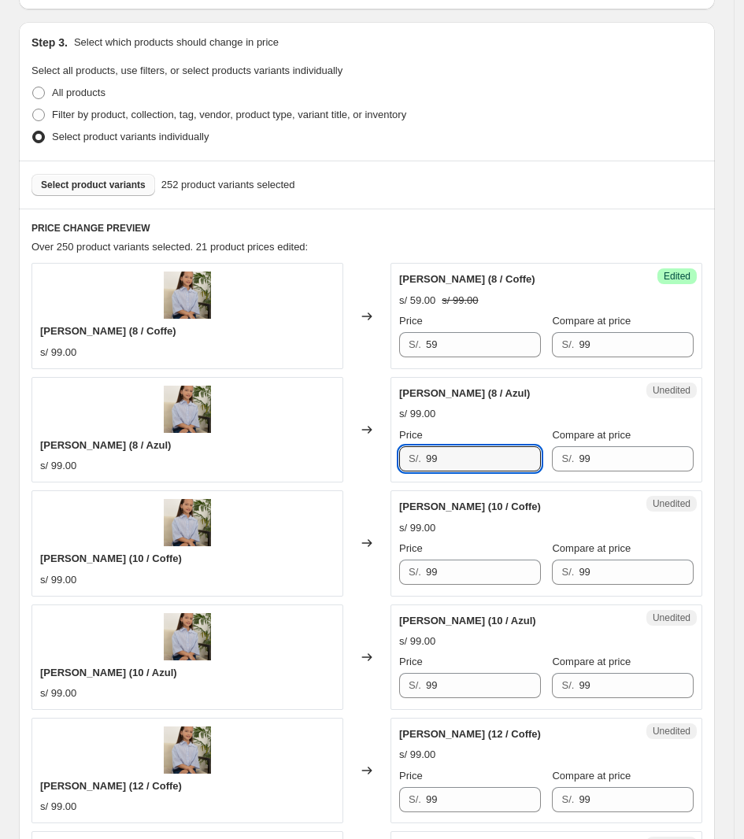
drag, startPoint x: 465, startPoint y: 457, endPoint x: 327, endPoint y: 463, distance: 138.0
click at [327, 463] on div "[PERSON_NAME] (8 / Azul) s/ 99.00 Changed to Unedited [PERSON_NAME] (8 / Azul) …" at bounding box center [367, 430] width 671 height 106
type input "59"
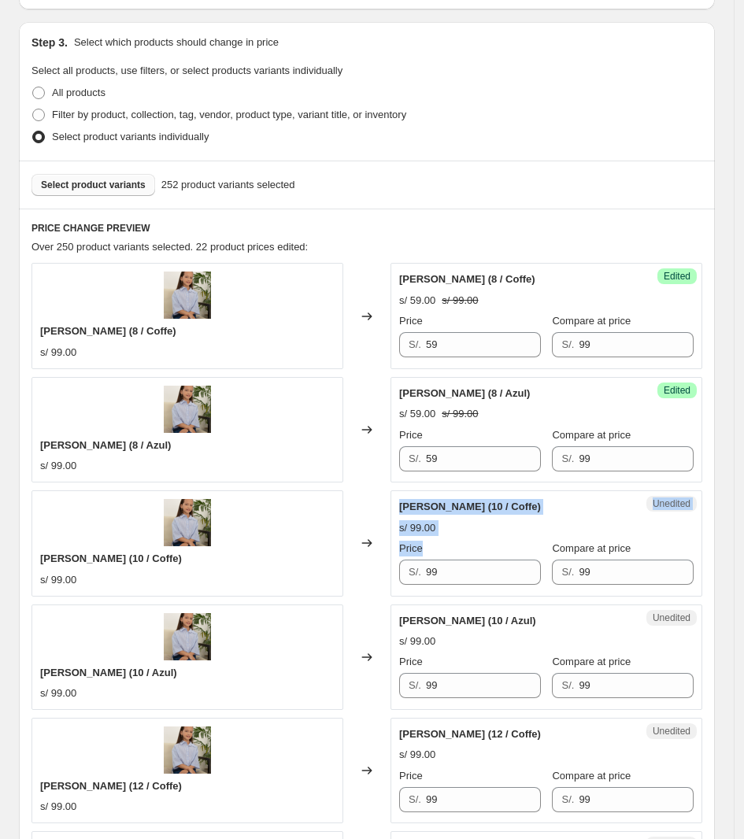
drag, startPoint x: 378, startPoint y: 563, endPoint x: 418, endPoint y: 570, distance: 40.8
click at [357, 564] on div "[PERSON_NAME] (10 / Coffe) s/ 99.00 Changed to Unedited [PERSON_NAME] (10 / Cof…" at bounding box center [367, 544] width 671 height 106
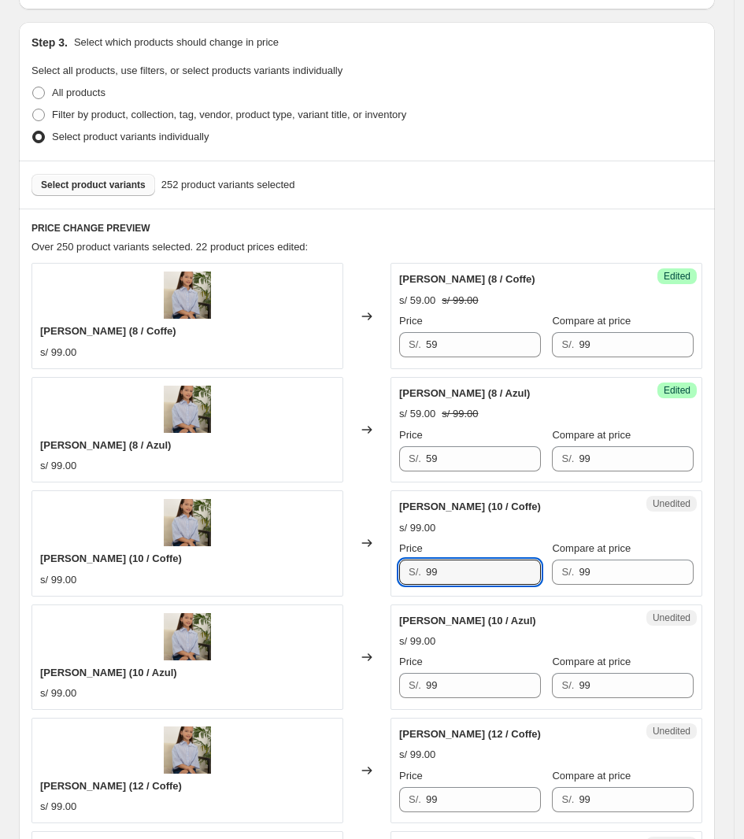
drag, startPoint x: 480, startPoint y: 561, endPoint x: 384, endPoint y: 580, distance: 97.9
click at [384, 580] on div "[PERSON_NAME] (10 / Coffe) s/ 99.00 Changed to Unedited [PERSON_NAME] (10 / Cof…" at bounding box center [367, 544] width 671 height 106
click at [513, 569] on input "99" at bounding box center [483, 572] width 115 height 25
drag, startPoint x: 478, startPoint y: 570, endPoint x: 372, endPoint y: 569, distance: 106.3
click at [374, 571] on div "[PERSON_NAME] (10 / Coffe) s/ 99.00 Changed to Unedited [PERSON_NAME] (10 / Cof…" at bounding box center [367, 544] width 671 height 106
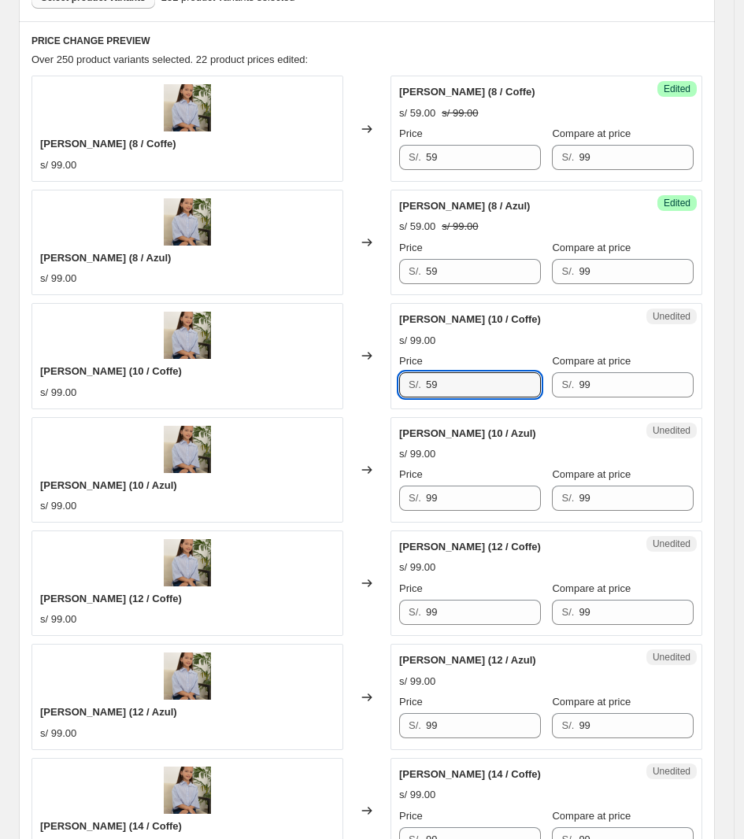
scroll to position [512, 0]
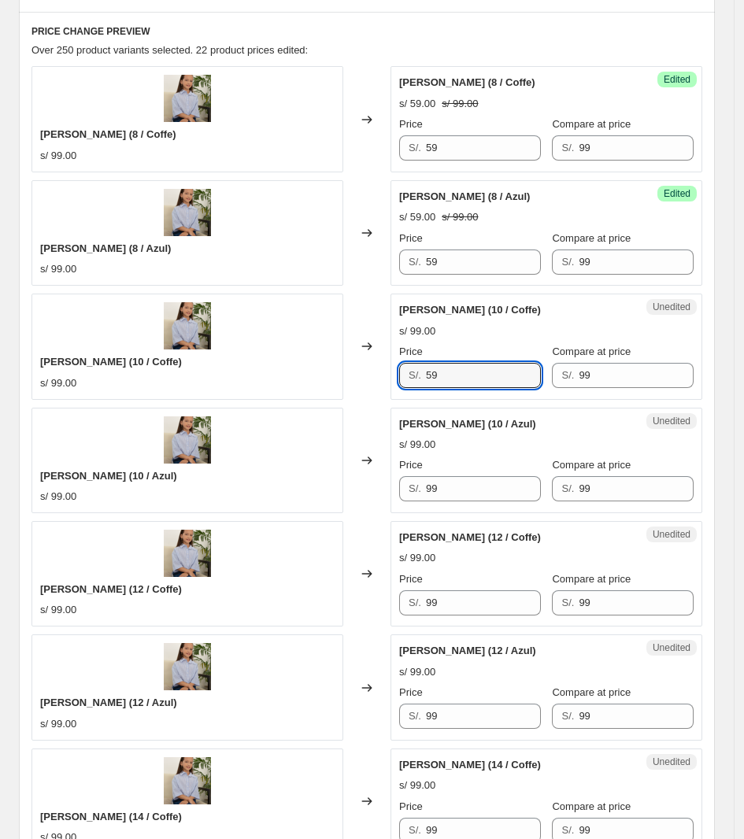
type input "59"
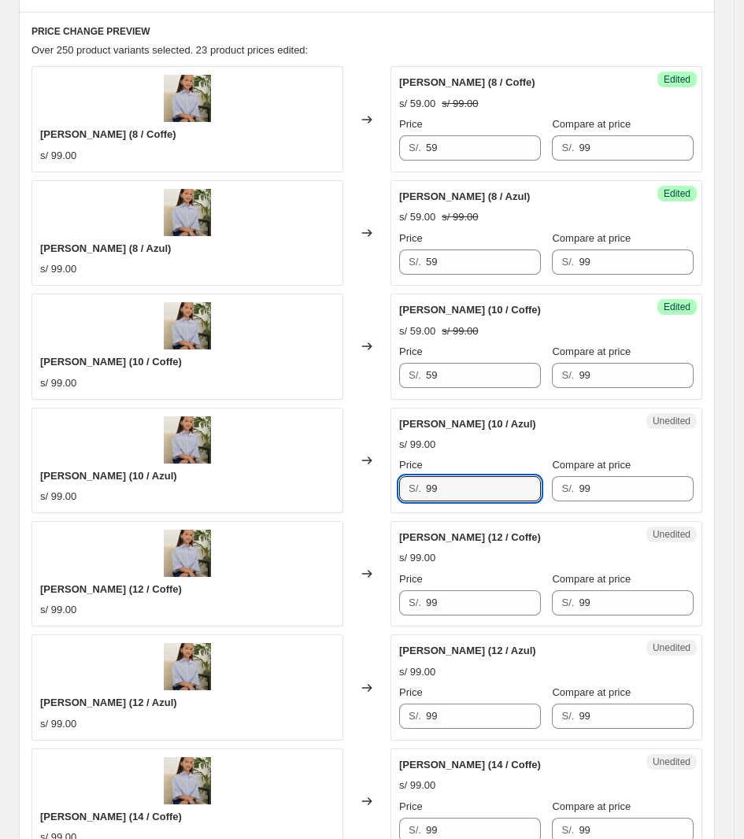
drag, startPoint x: 395, startPoint y: 490, endPoint x: 336, endPoint y: 491, distance: 58.3
click at [332, 490] on div "[PERSON_NAME] (10 / Azul) s/ 99.00 Changed to Unedited [PERSON_NAME] (10 / Azul…" at bounding box center [367, 461] width 671 height 106
type input "59"
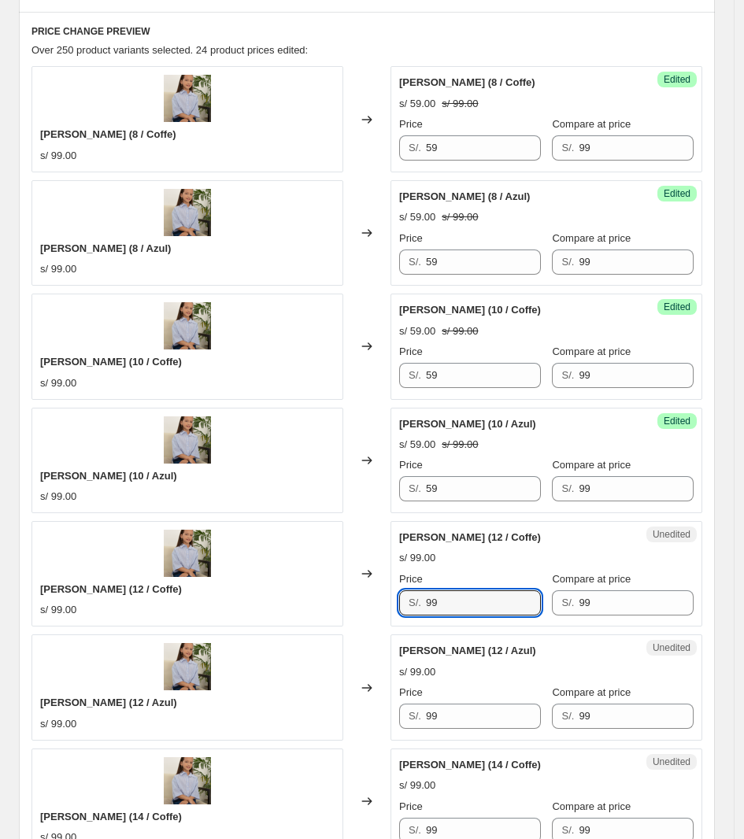
drag, startPoint x: 486, startPoint y: 601, endPoint x: 356, endPoint y: 598, distance: 130.0
click at [358, 601] on div "[PERSON_NAME] (12 / Coffe) s/ 99.00 Changed to Unedited [PERSON_NAME] (12 / Cof…" at bounding box center [367, 574] width 671 height 106
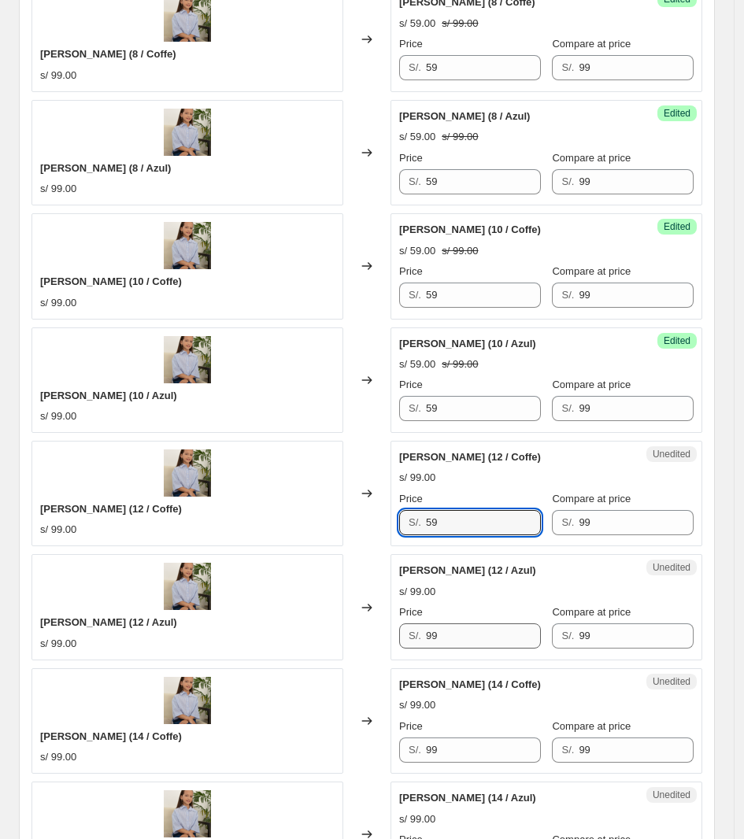
scroll to position [709, 0]
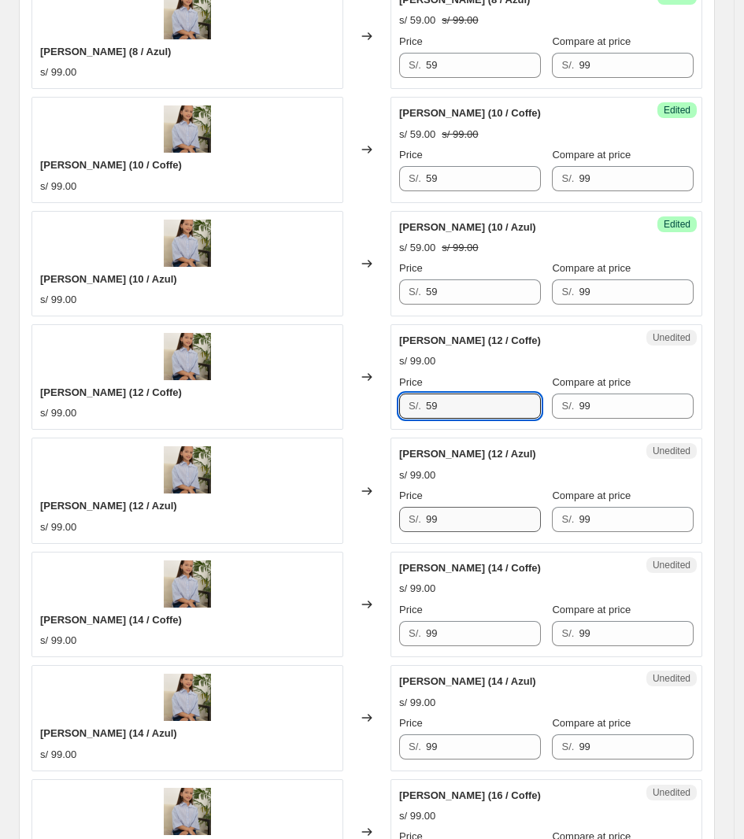
type input "59"
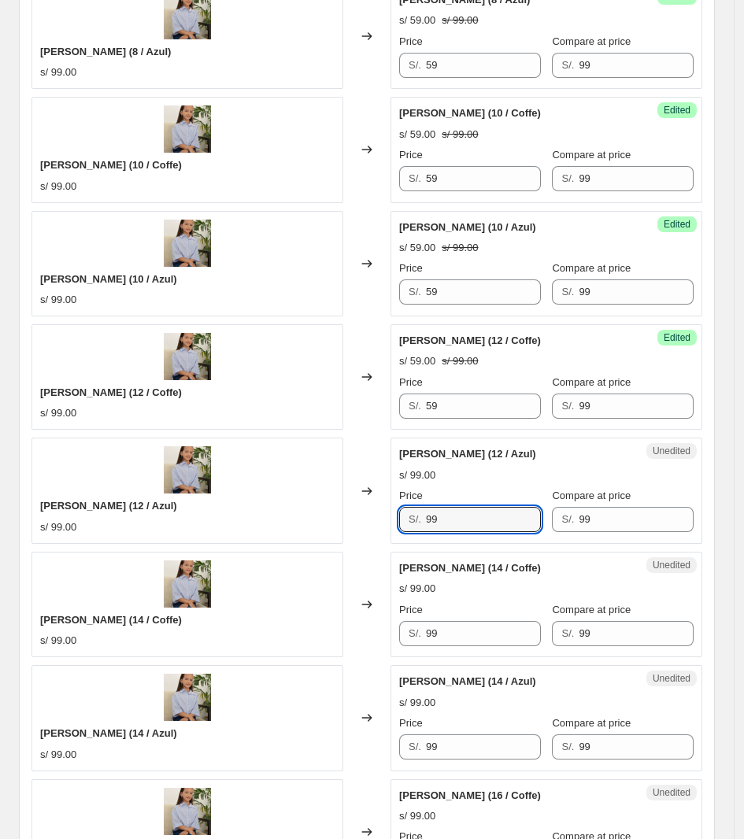
drag, startPoint x: 429, startPoint y: 517, endPoint x: 241, endPoint y: 517, distance: 188.2
click at [243, 517] on div "[PERSON_NAME] (12 / Azul) s/ 99.00 Changed to Unedited [PERSON_NAME] (12 / Azul…" at bounding box center [367, 491] width 671 height 106
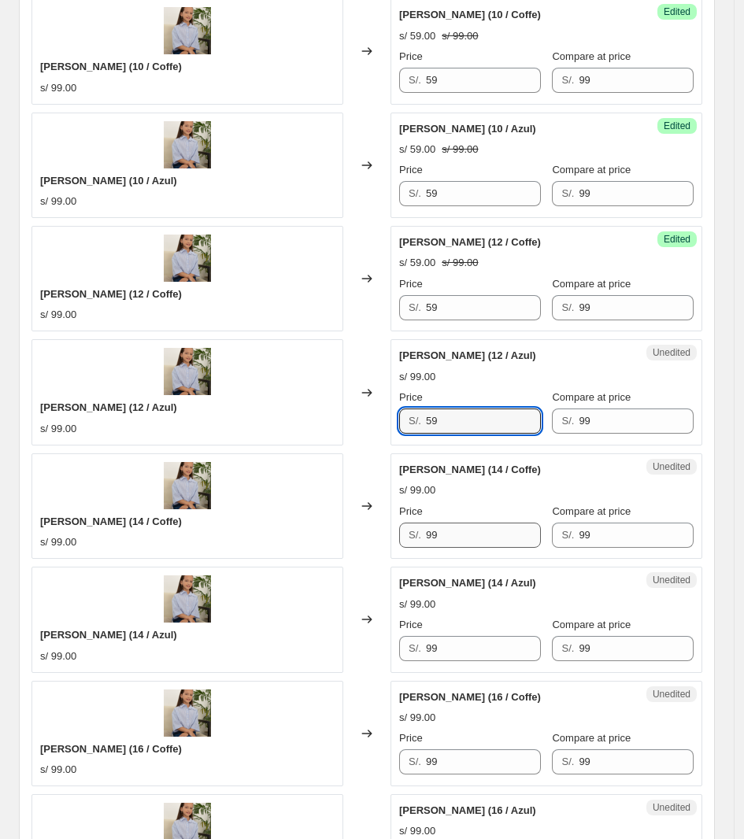
type input "59"
drag
click at [297, 524] on div "[PERSON_NAME] (14 / Coffe) s/ 99.00 Changed to Unedited [PERSON_NAME] (14 / Cof…" at bounding box center [367, 507] width 671 height 106
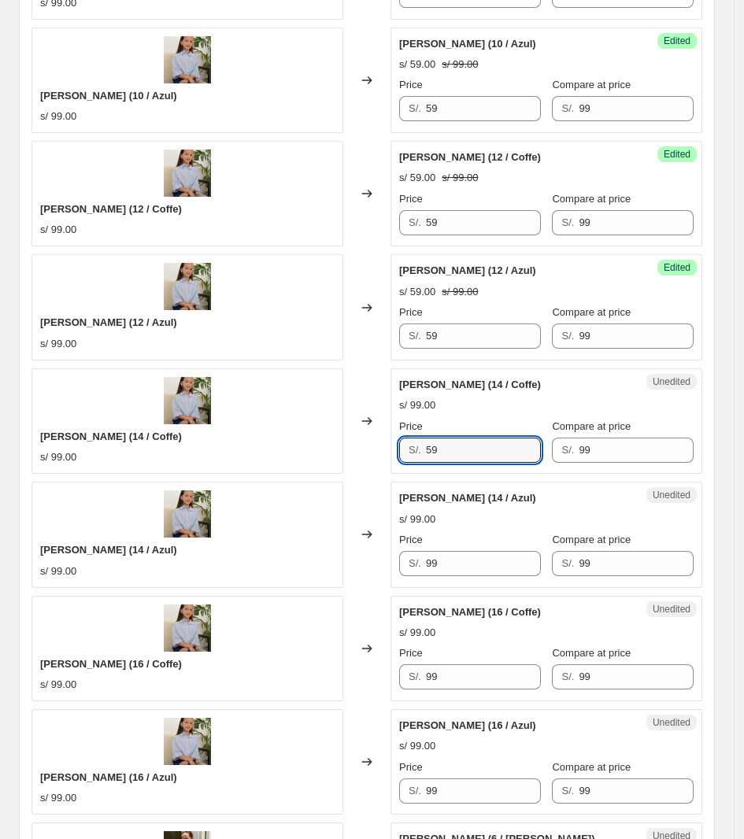
scroll to position [1004, 0]
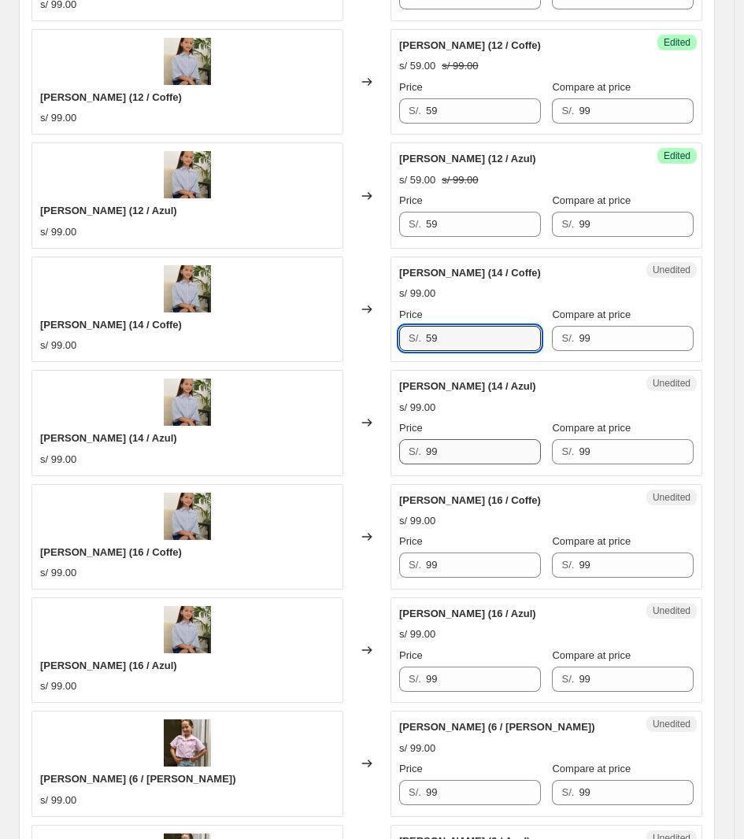
type input "59"
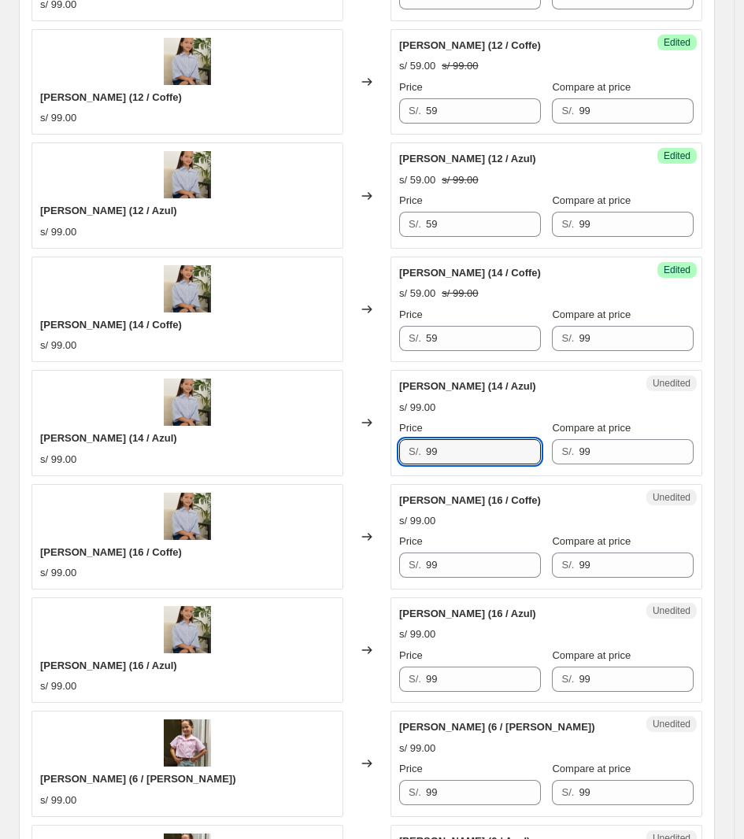
drag, startPoint x: 455, startPoint y: 452, endPoint x: 367, endPoint y: 452, distance: 88.2
click at [367, 451] on div "[PERSON_NAME] (14 / Azul) s/ 99.00 Changed to Unedited [PERSON_NAME] (14 / Azul…" at bounding box center [367, 423] width 671 height 106
type input "59"
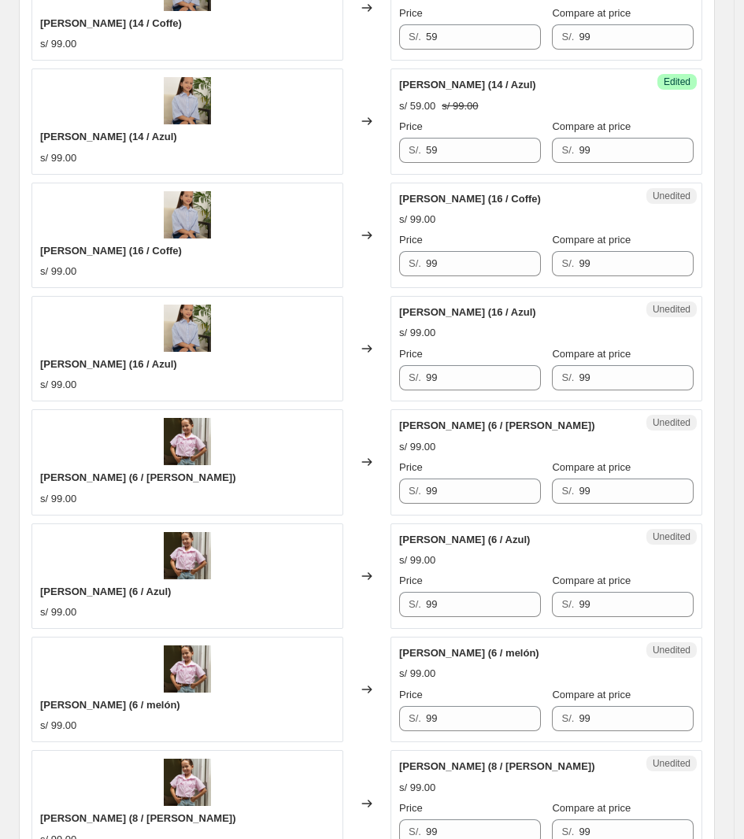
scroll to position [1496, 0]
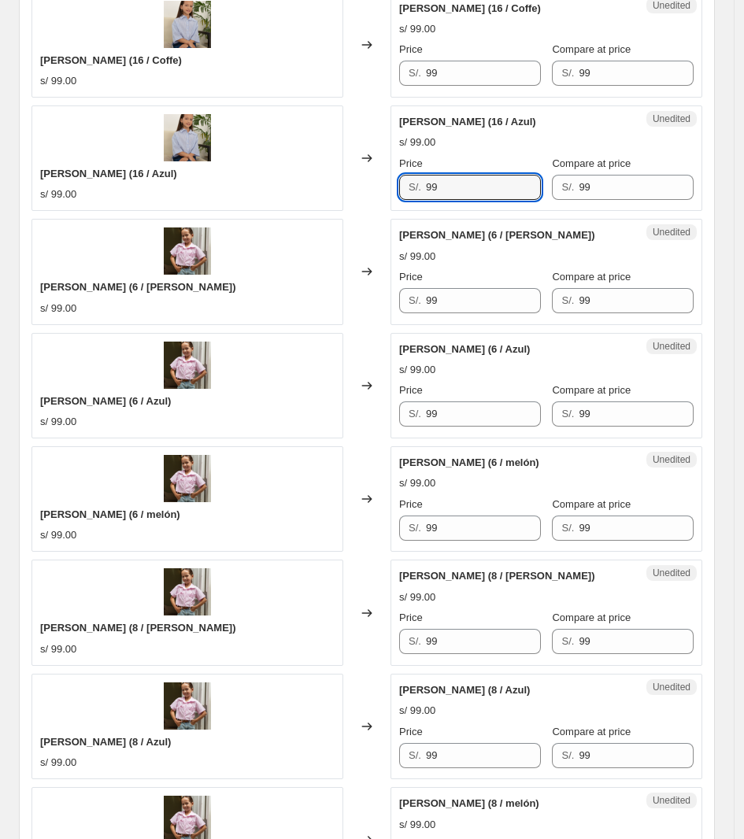
drag, startPoint x: 497, startPoint y: 191, endPoint x: 413, endPoint y: 193, distance: 83.5
click at [415, 194] on div "S/. 99" at bounding box center [470, 187] width 142 height 25
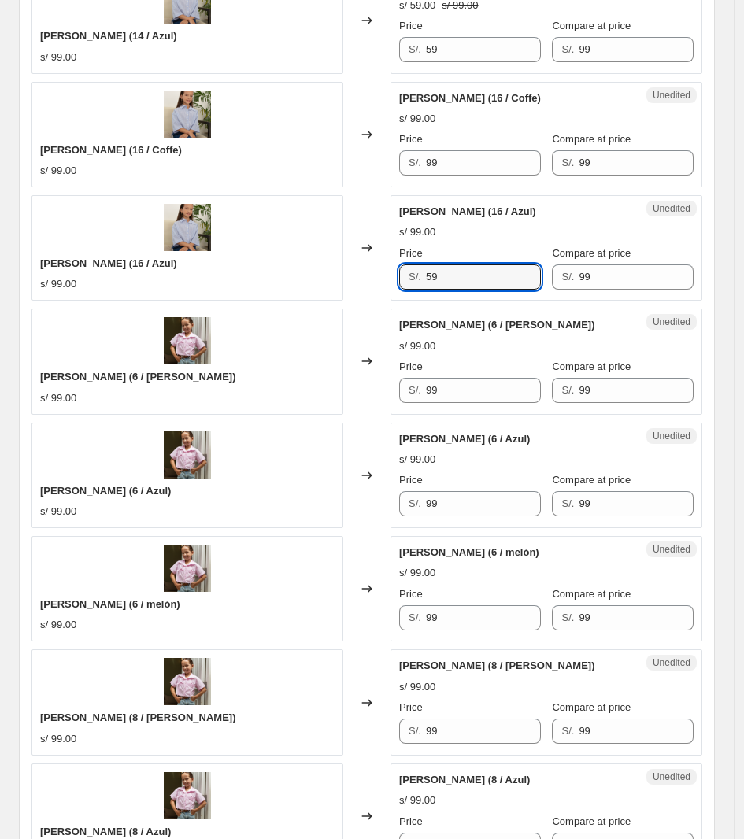
scroll to position [1299, 0]
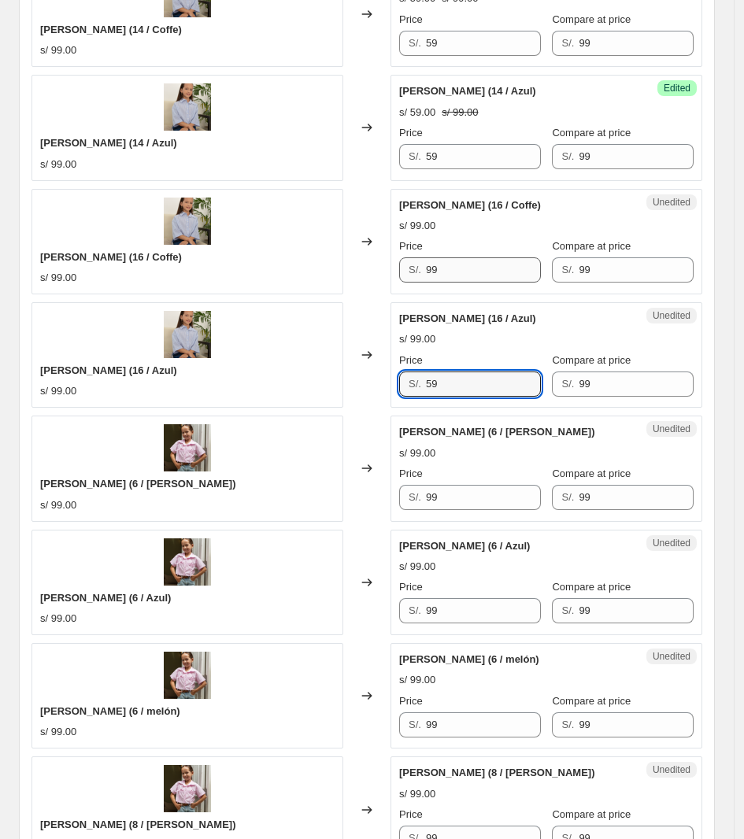
type input "59"
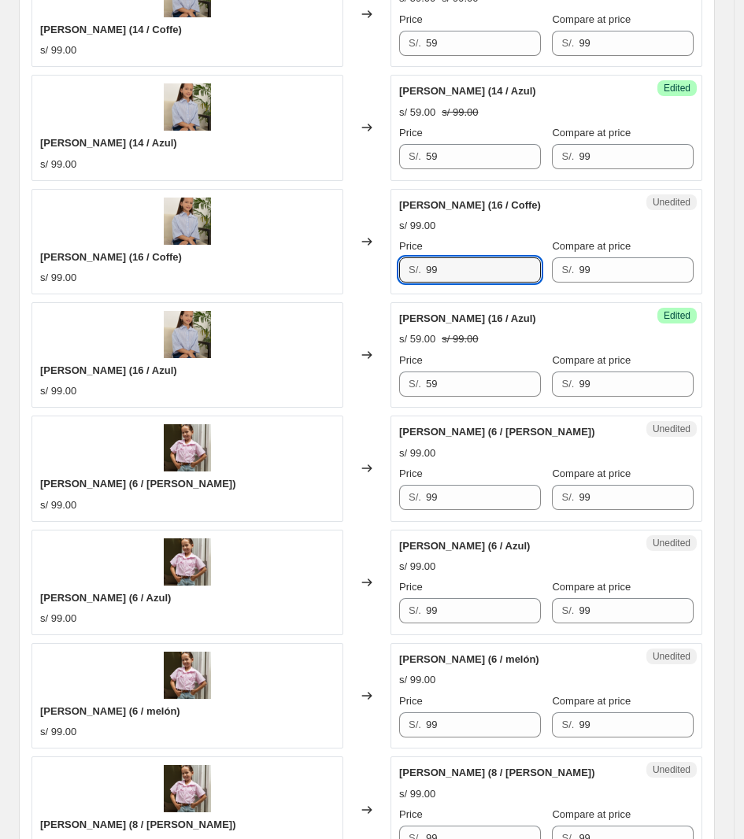
drag, startPoint x: 458, startPoint y: 284, endPoint x: 313, endPoint y: 284, distance: 144.9
click at [315, 284] on div "[PERSON_NAME] (16 / Coffe) s/ 99.00 Changed to Unedited [PERSON_NAME] (16 / Cof…" at bounding box center [367, 242] width 671 height 106
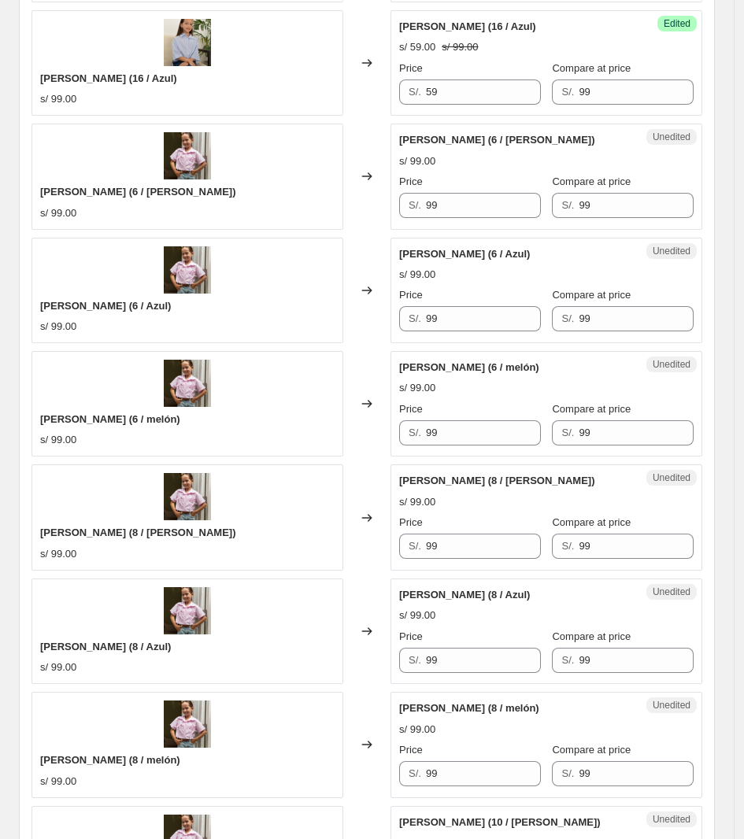
scroll to position [1595, 0]
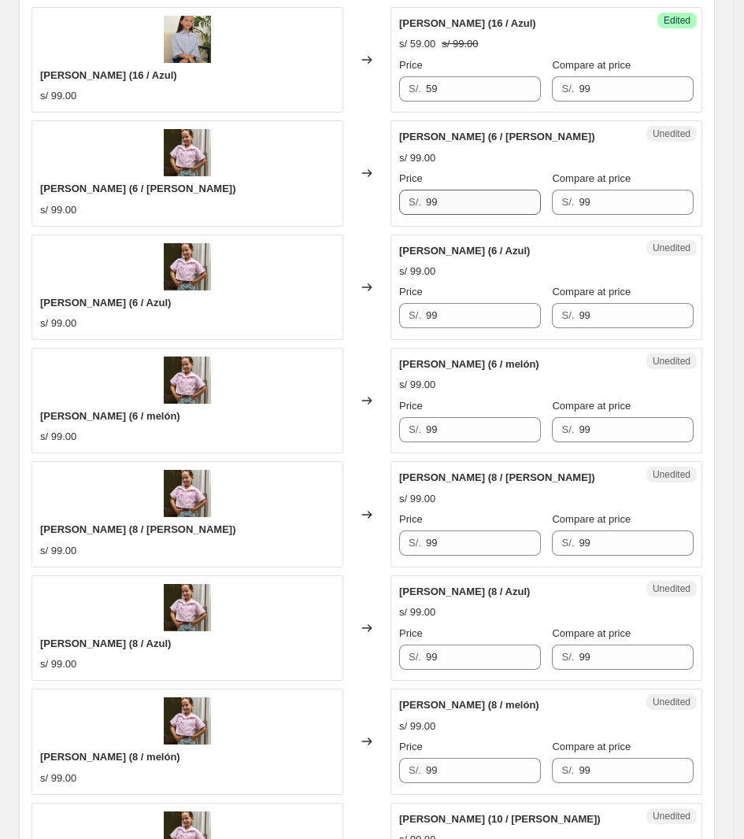
type input "59"
drag, startPoint x: 473, startPoint y: 199, endPoint x: 398, endPoint y: 197, distance: 74.1
click at [398, 197] on div "Unedited [PERSON_NAME] (6 / [PERSON_NAME]) s/ 99.00 Price S/. 99 Compare at pri…" at bounding box center [547, 173] width 312 height 106
drag, startPoint x: 506, startPoint y: 317, endPoint x: 413, endPoint y: 317, distance: 92.9
click at [413, 317] on div "S/. 99" at bounding box center [470, 315] width 142 height 25
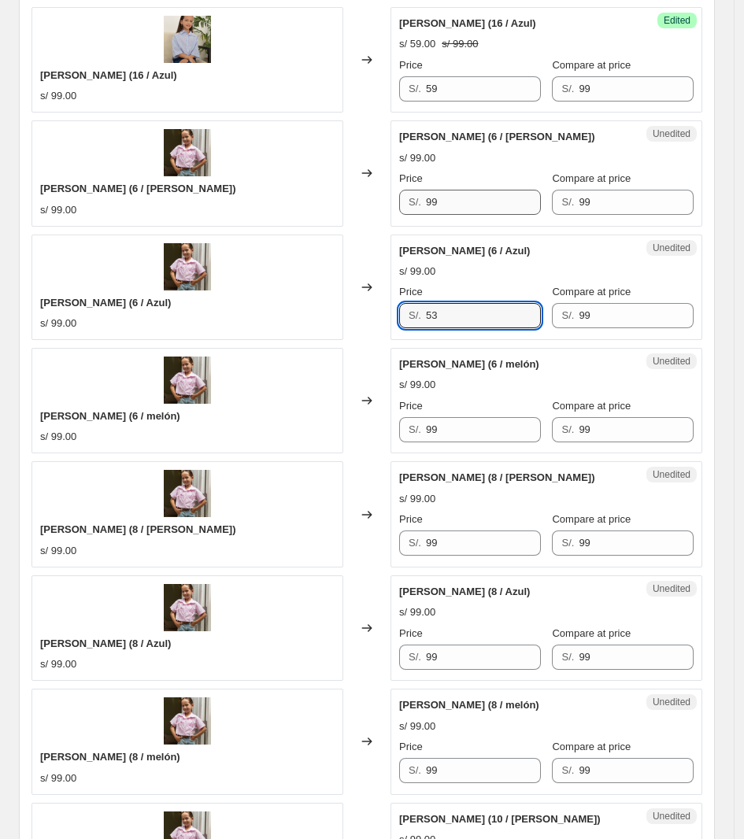
type input "53"
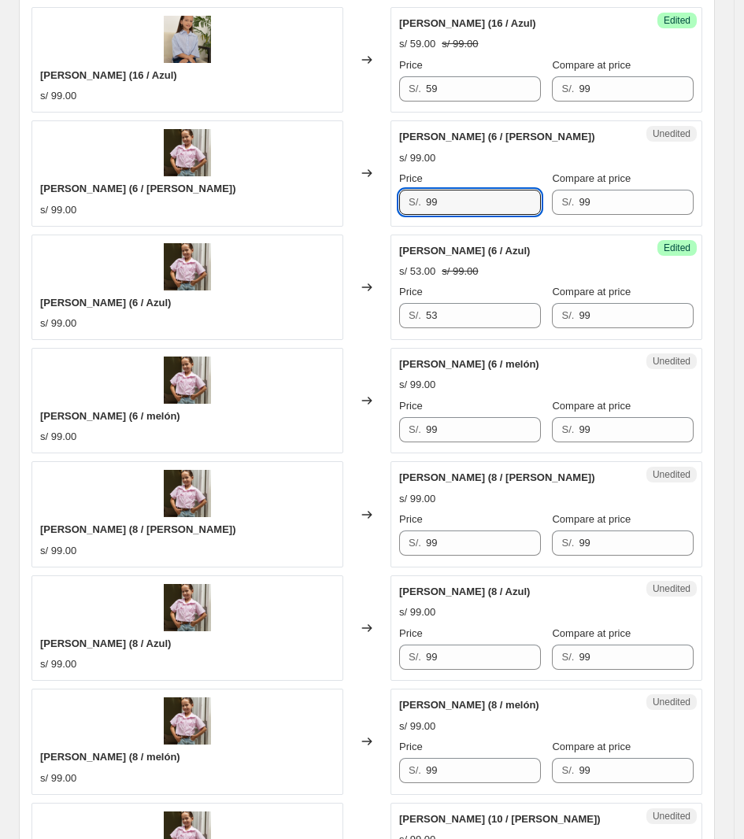
drag, startPoint x: 477, startPoint y: 211, endPoint x: 376, endPoint y: 207, distance: 101.7
click at [376, 207] on div "[PERSON_NAME] (6 / [PERSON_NAME]) s/ 99.00 Changed to Unedited [PERSON_NAME] (6…" at bounding box center [367, 173] width 671 height 106
type input "53"
drag, startPoint x: 473, startPoint y: 425, endPoint x: 396, endPoint y: 435, distance: 77.9
click at [396, 435] on div "Unedited [PERSON_NAME] (6 / melón) s/ 99.00 Price S/. 99 Compare at price S/. 99" at bounding box center [547, 401] width 312 height 106
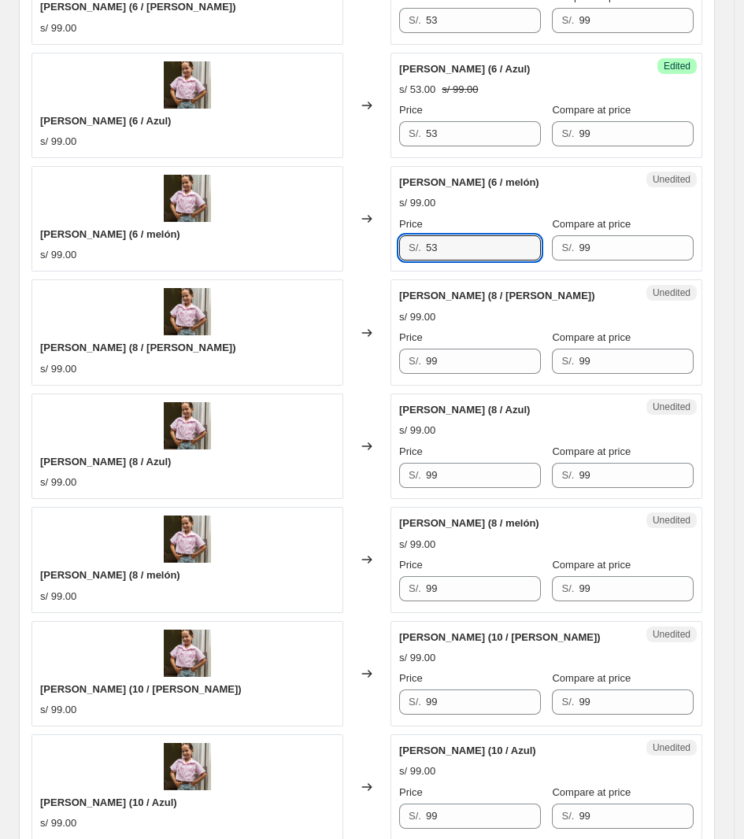
scroll to position [1792, 0]
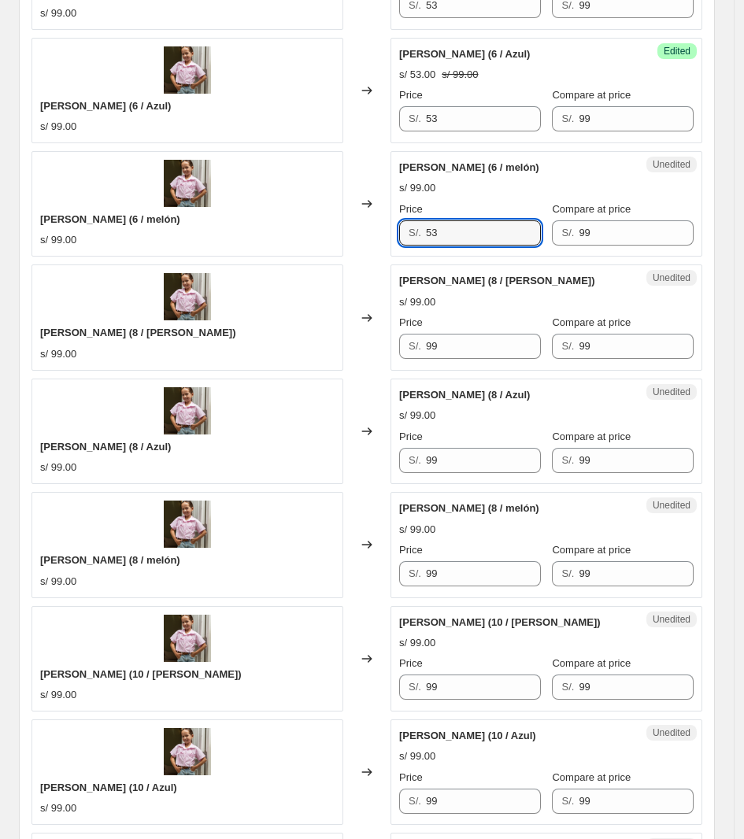
type input "53"
drag, startPoint x: 402, startPoint y: 356, endPoint x: 329, endPoint y: 357, distance: 73.2
click at [332, 356] on div "[PERSON_NAME] (8 / [PERSON_NAME]) s/ 99.00 Changed to Unedited [PERSON_NAME] (8…" at bounding box center [367, 318] width 671 height 106
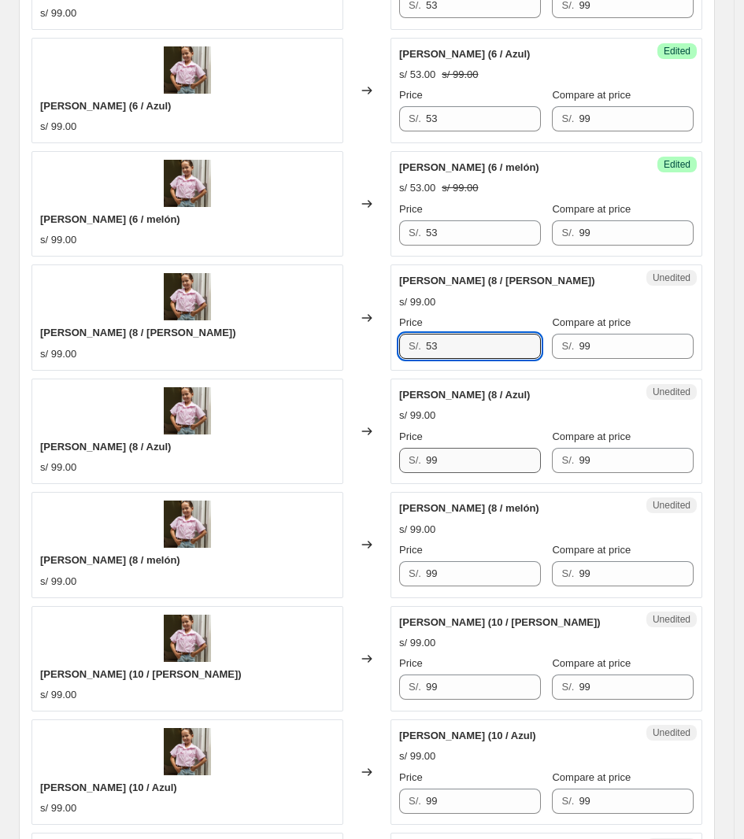
type input "53"
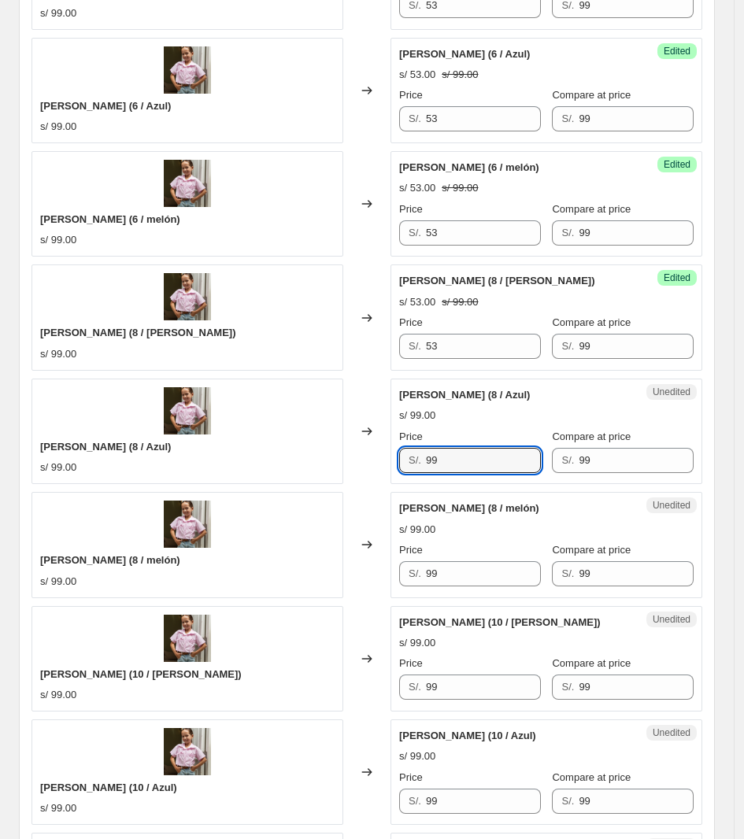
drag, startPoint x: 484, startPoint y: 473, endPoint x: 354, endPoint y: 480, distance: 130.1
click at [362, 480] on div "[PERSON_NAME] (8 / Azul) s/ 99.00 Changed to Unedited [PERSON_NAME] (8 / Azul) …" at bounding box center [367, 432] width 671 height 106
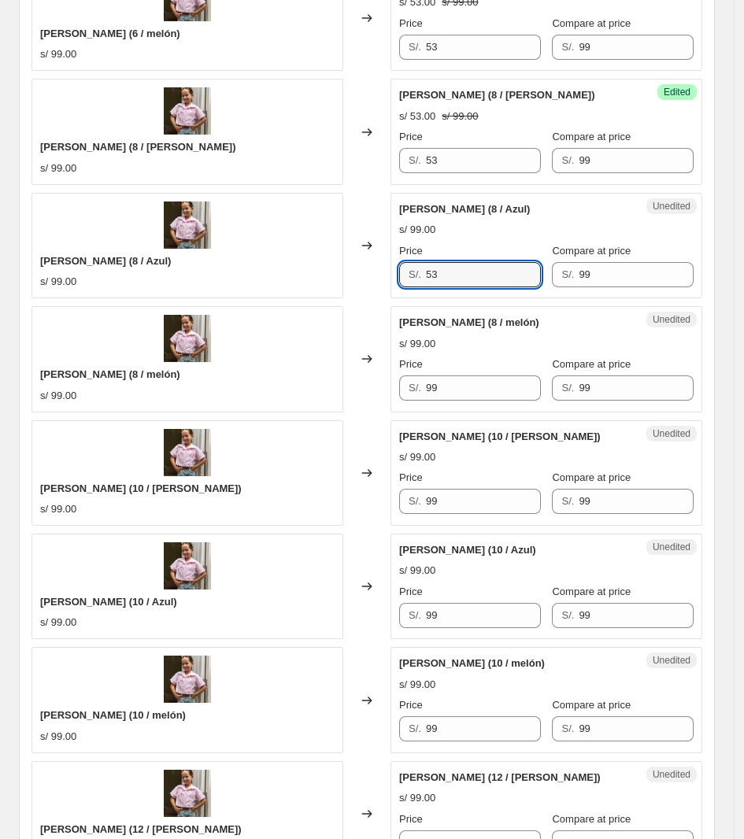
scroll to position [1988, 0]
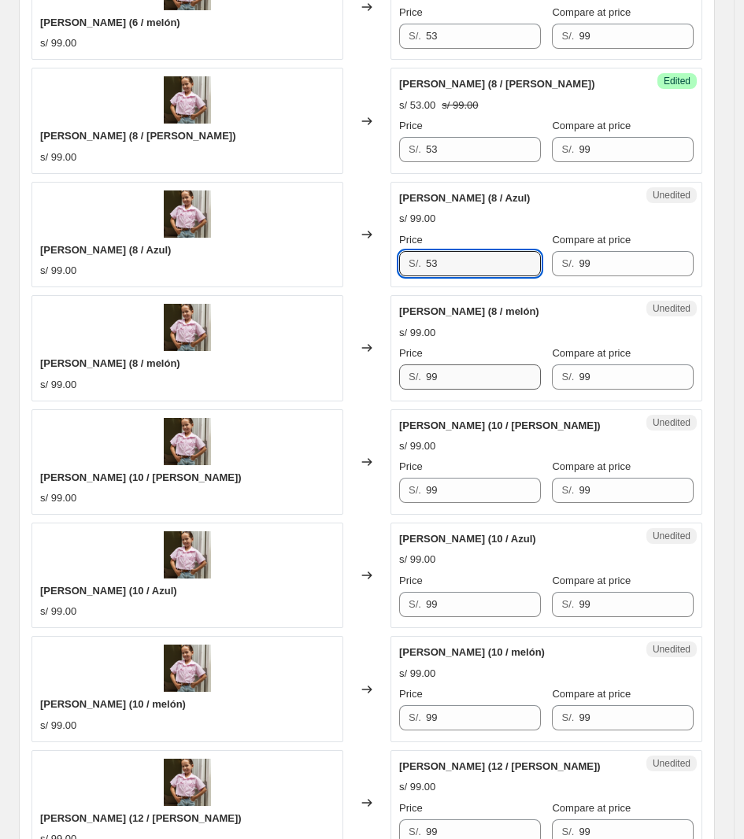
type input "53"
drag, startPoint x: 466, startPoint y: 380, endPoint x: 348, endPoint y: 380, distance: 118.1
click at [350, 380] on div "[PERSON_NAME] (8 / melón) s/ 99.00 Changed to Unedited [PERSON_NAME] (8 / melón…" at bounding box center [367, 348] width 671 height 106
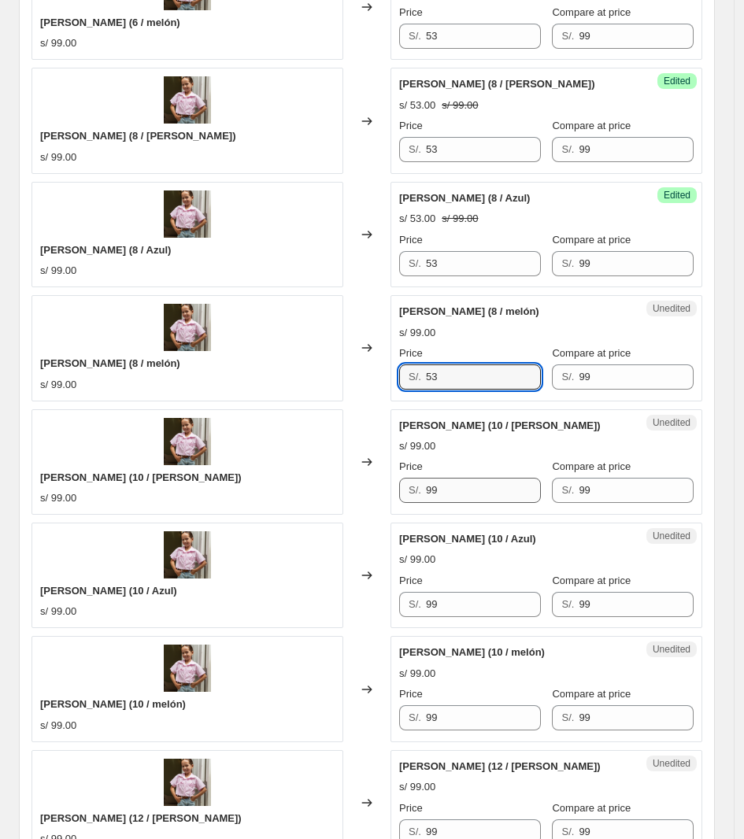
type input "53"
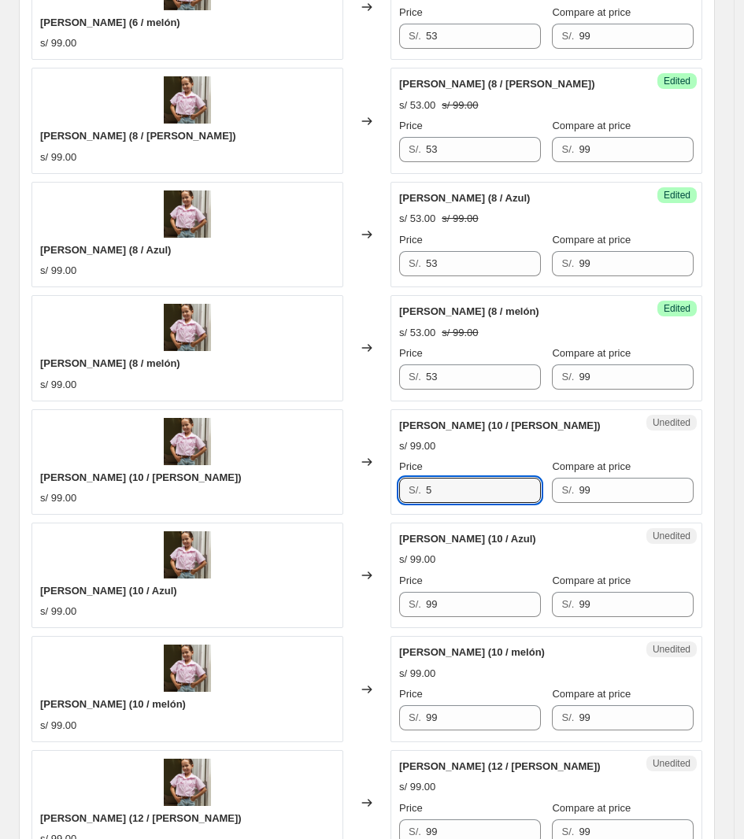
drag, startPoint x: 469, startPoint y: 502, endPoint x: 254, endPoint y: 500, distance: 214.2
click at [257, 501] on div "[PERSON_NAME] (10 / [PERSON_NAME]) s/ 99.00 Changed to Unedited [PERSON_NAME] (…" at bounding box center [367, 463] width 671 height 106
drag, startPoint x: 450, startPoint y: 489, endPoint x: 313, endPoint y: 493, distance: 136.3
click at [317, 492] on div "[PERSON_NAME] (10 / [PERSON_NAME]) s/ 99.00 Changed to Unedited [PERSON_NAME] (…" at bounding box center [367, 463] width 671 height 106
type input "53"
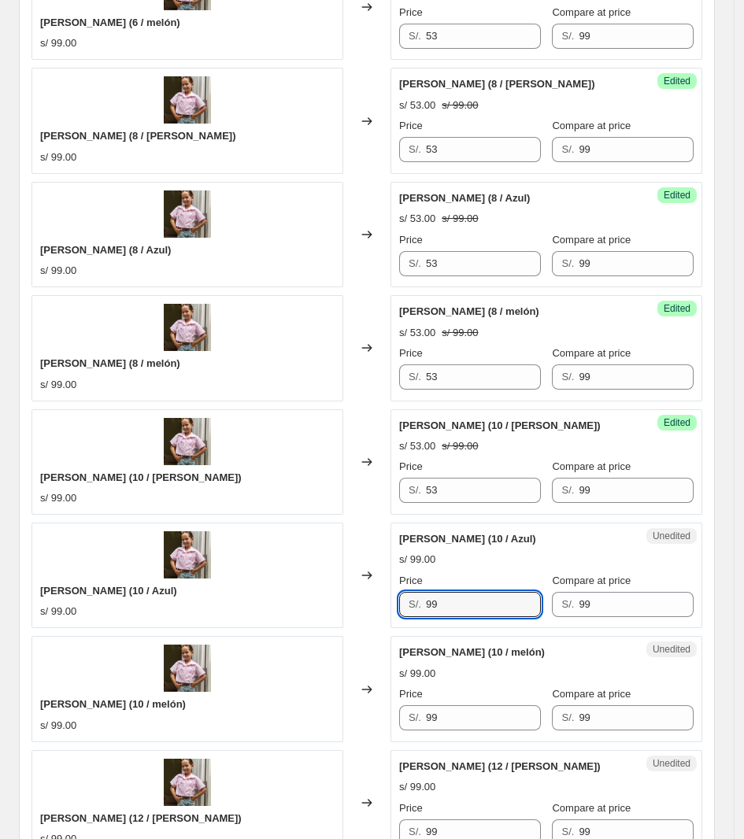
drag, startPoint x: 465, startPoint y: 606, endPoint x: 398, endPoint y: 621, distance: 68.6
click at [402, 622] on div "Unedited [PERSON_NAME] (10 / Azul) s/ 99.00 Price S/. 99 Compare at price S/. 99" at bounding box center [547, 576] width 312 height 106
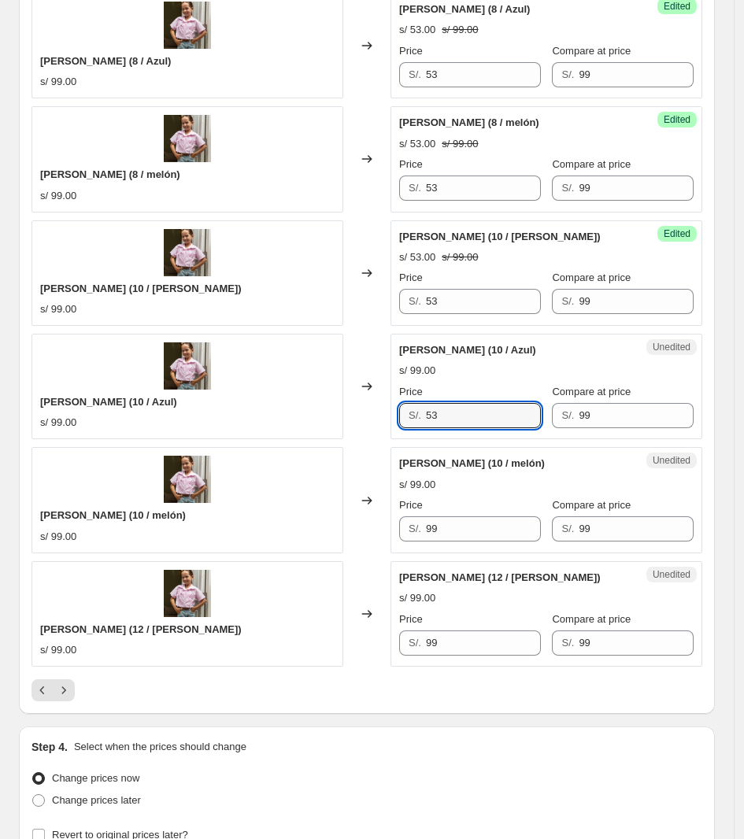
scroll to position [2185, 0]
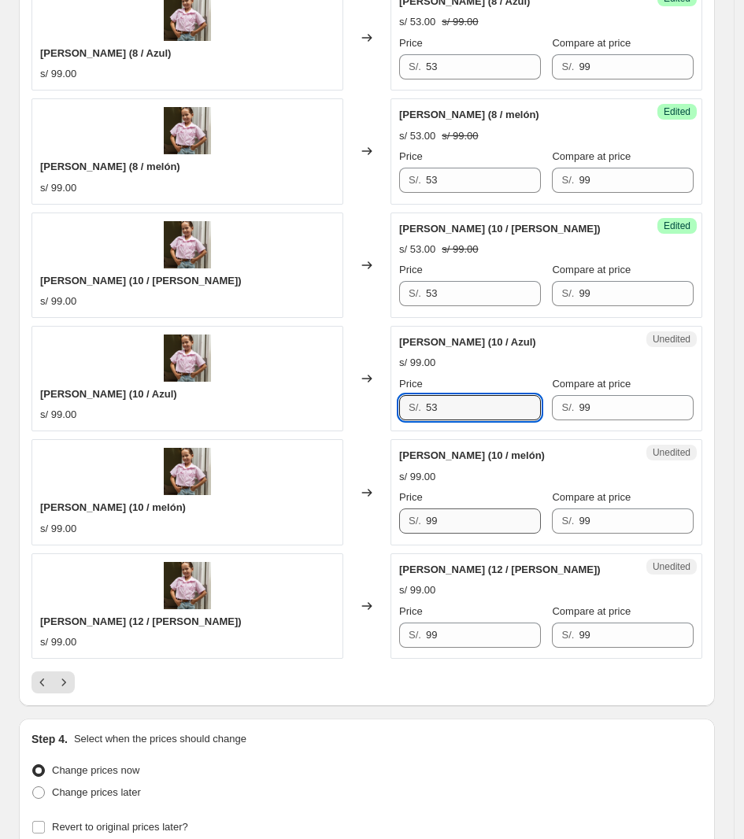
type input "53"
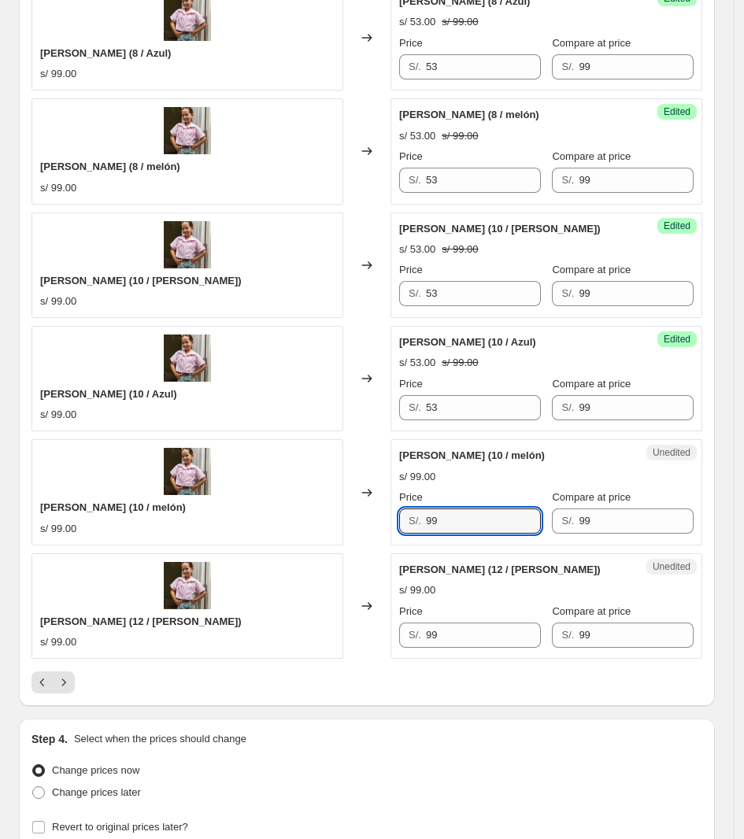
drag, startPoint x: 469, startPoint y: 538, endPoint x: 337, endPoint y: 547, distance: 132.6
click at [339, 545] on div "[PERSON_NAME] (10 / melón) s/ 99.00 Changed to Unedited [PERSON_NAME] (10 / mel…" at bounding box center [367, 492] width 671 height 106
type input "53"
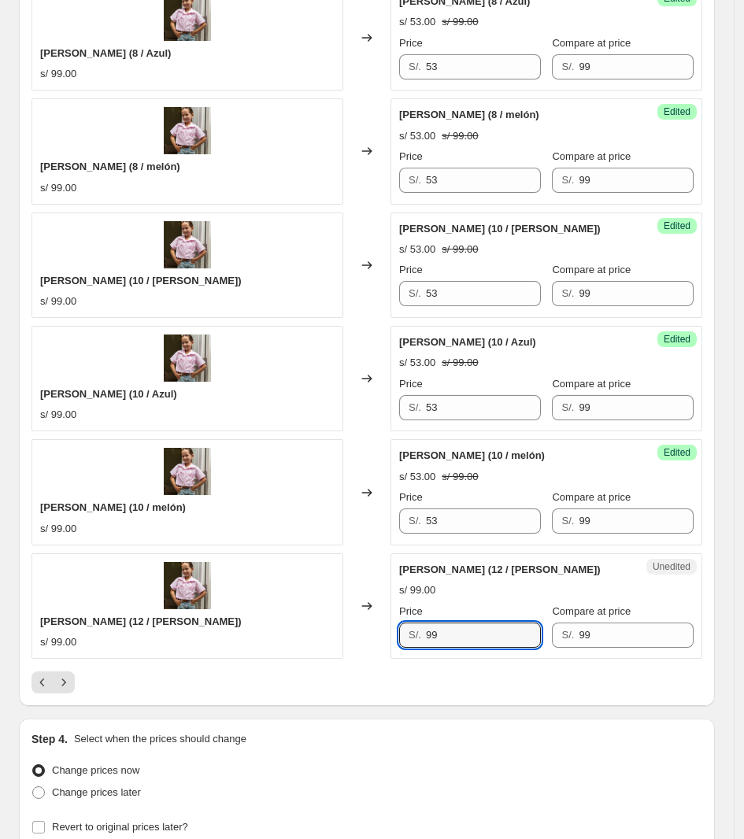
drag, startPoint x: 451, startPoint y: 639, endPoint x: 339, endPoint y: 637, distance: 111.9
click at [343, 639] on div "[PERSON_NAME] (12 / [PERSON_NAME]) s/ 99.00 Changed to Unedited [PERSON_NAME] (…" at bounding box center [367, 607] width 671 height 106
type input "53"
click at [68, 691] on icon "Next" at bounding box center [64, 683] width 16 height 16
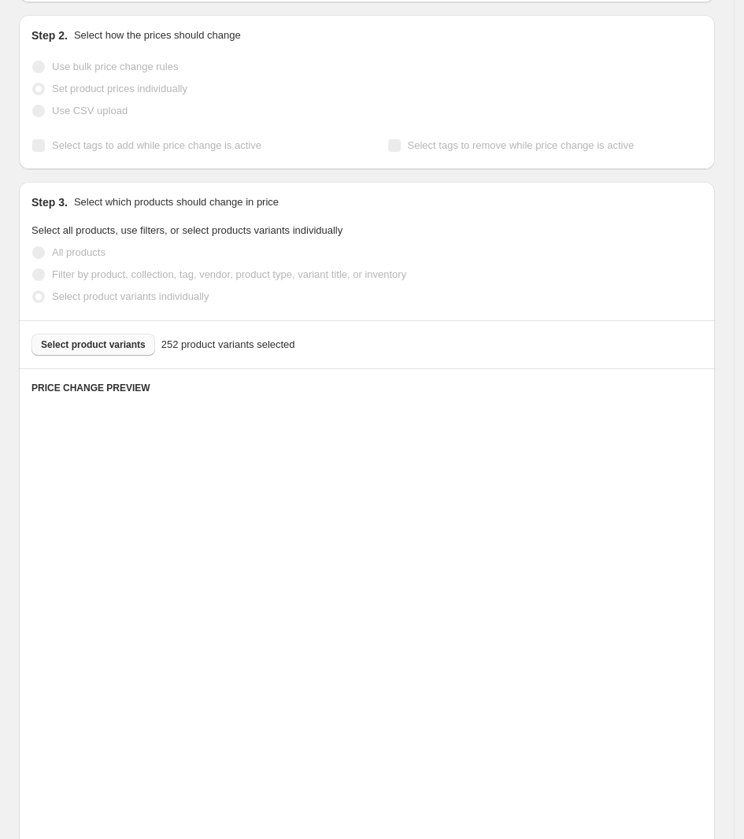
scroll to position [394, 0]
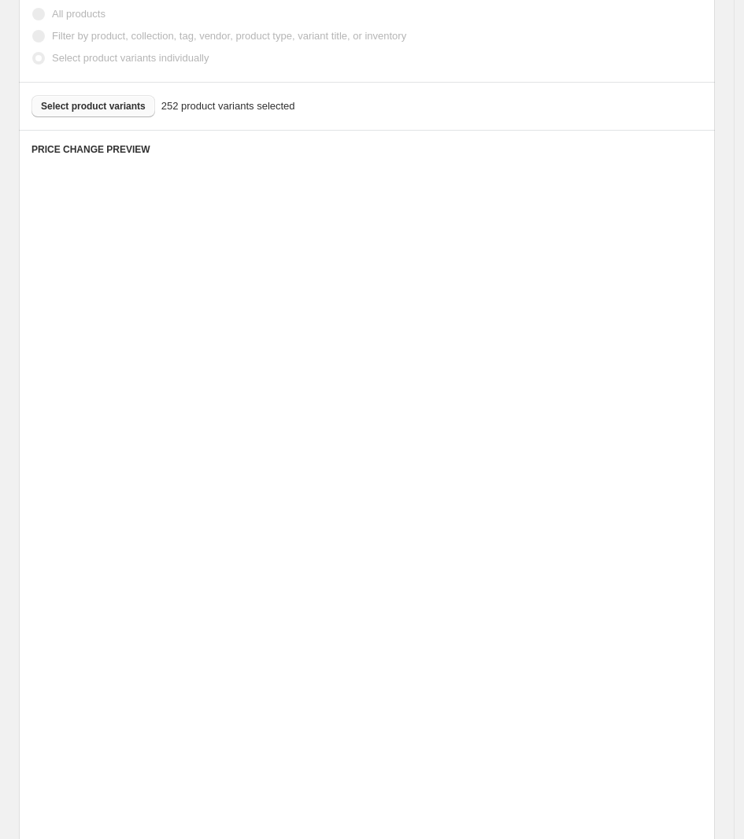
click at [483, 374] on div "Unedited Placeholder s/ 53.15 s/ 59.05 Price S/. 53.15 Compare at price S/. 59.…" at bounding box center [547, 424] width 312 height 155
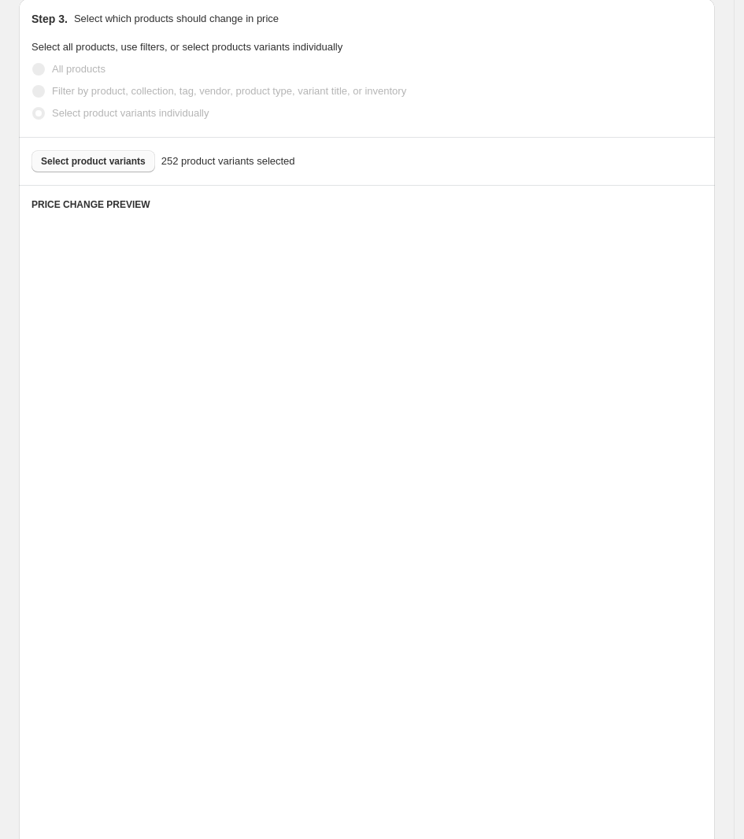
scroll to position [295, 0]
